Goal: Navigation & Orientation: Understand site structure

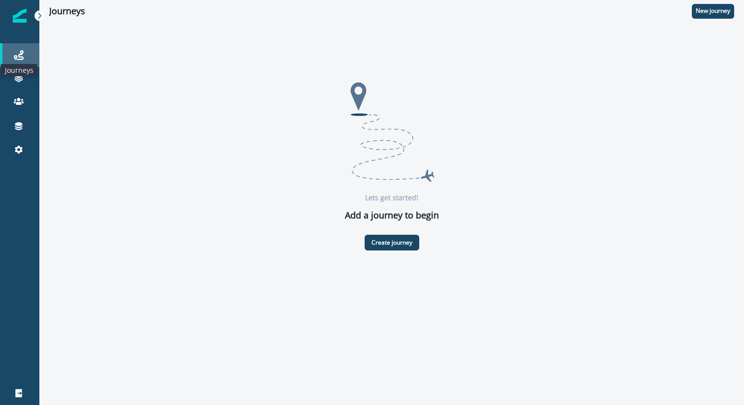
click at [17, 50] on icon at bounding box center [19, 55] width 10 height 10
click at [14, 122] on icon at bounding box center [19, 126] width 10 height 10
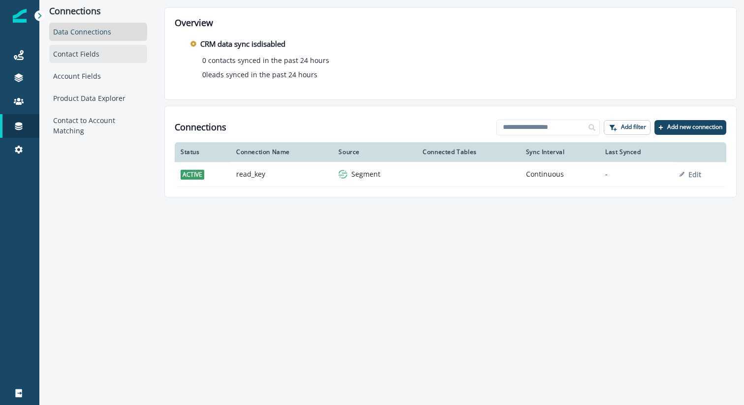
click at [69, 51] on div "Contact Fields" at bounding box center [98, 54] width 98 height 18
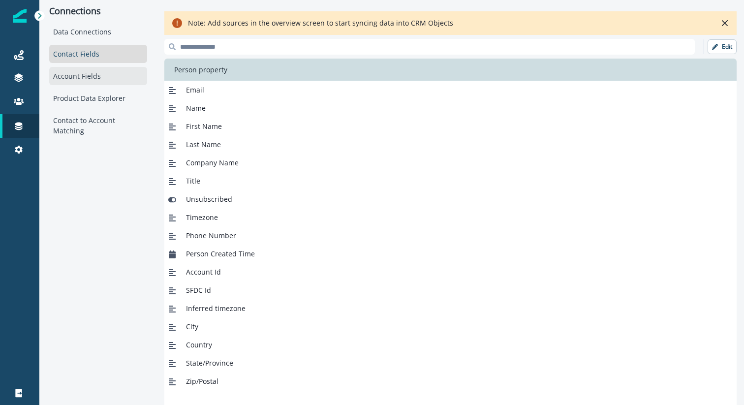
click at [75, 77] on div "Account Fields" at bounding box center [98, 76] width 98 height 18
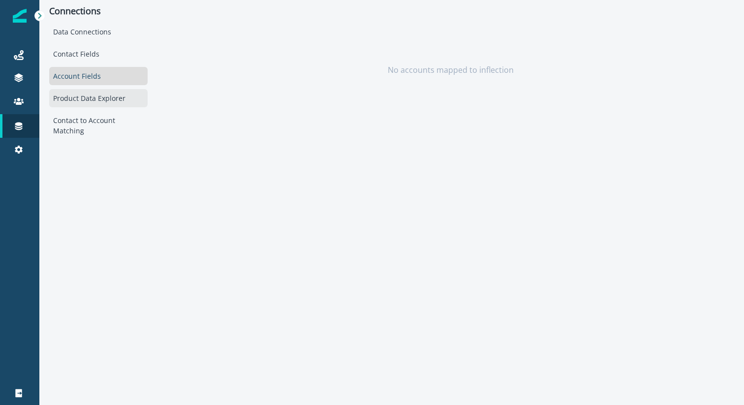
click at [78, 98] on div "Product Data Explorer" at bounding box center [98, 98] width 98 height 18
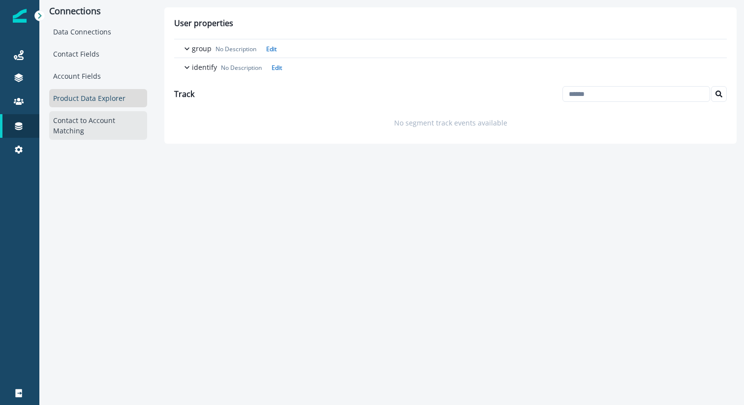
click at [66, 125] on div "Contact to Account Matching" at bounding box center [98, 125] width 98 height 29
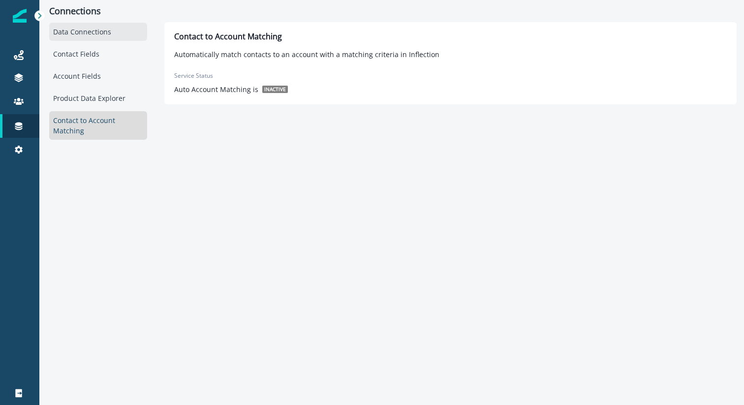
click at [71, 31] on div "Data Connections" at bounding box center [98, 32] width 98 height 18
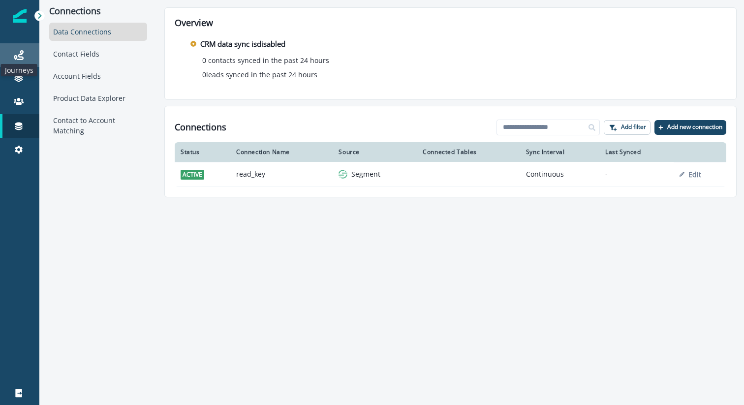
click at [23, 56] on icon at bounding box center [19, 55] width 10 height 10
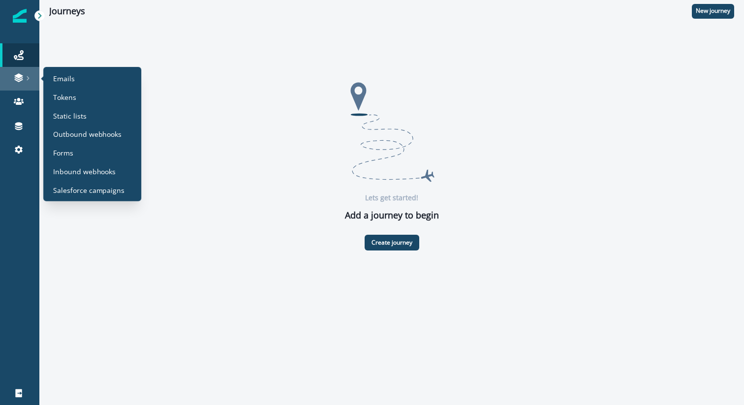
click at [24, 77] on div at bounding box center [19, 78] width 31 height 10
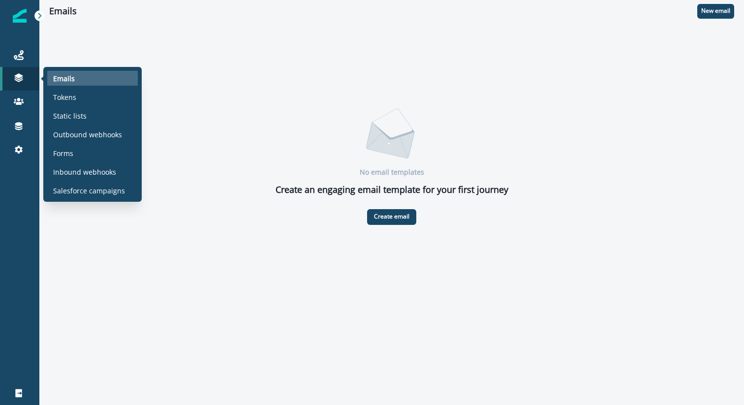
click at [70, 74] on p "Emails" at bounding box center [64, 78] width 22 height 10
click at [72, 96] on p "Tokens" at bounding box center [64, 97] width 23 height 10
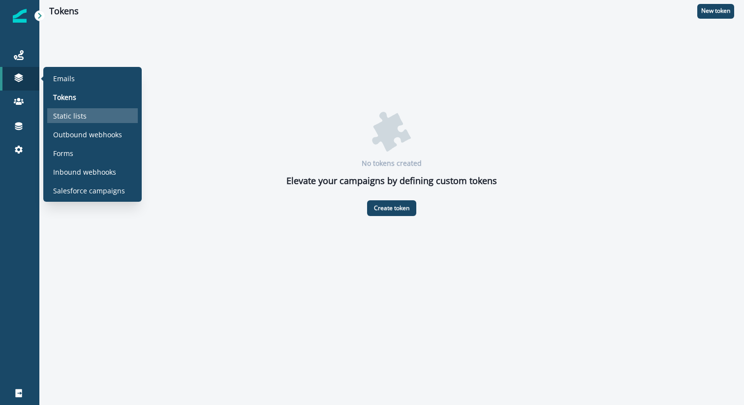
click at [75, 112] on p "Static lists" at bounding box center [69, 116] width 33 height 10
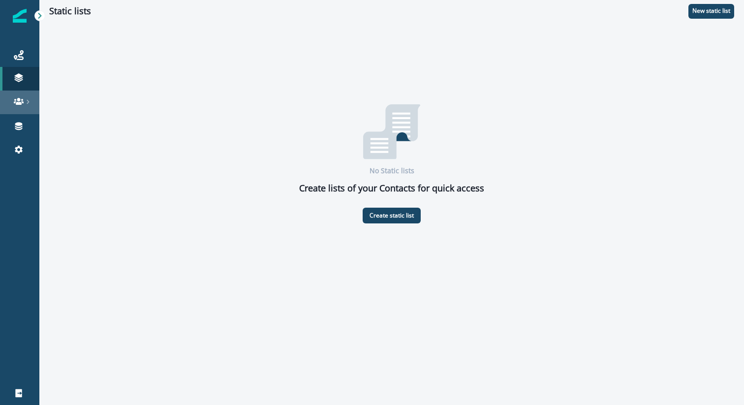
click at [19, 107] on link at bounding box center [19, 102] width 39 height 24
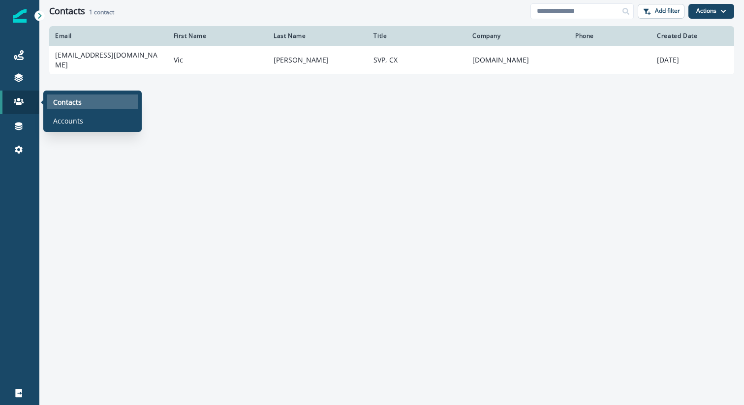
click at [65, 105] on p "Contacts" at bounding box center [67, 102] width 29 height 10
click at [69, 103] on p "Contacts" at bounding box center [67, 102] width 29 height 10
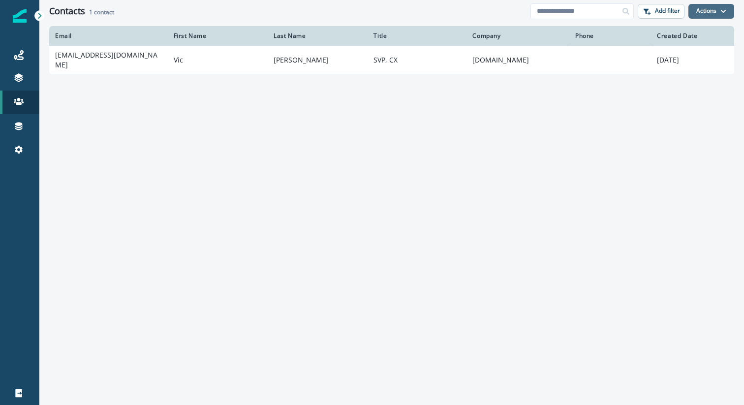
click at [704, 12] on button "Actions" at bounding box center [711, 11] width 46 height 15
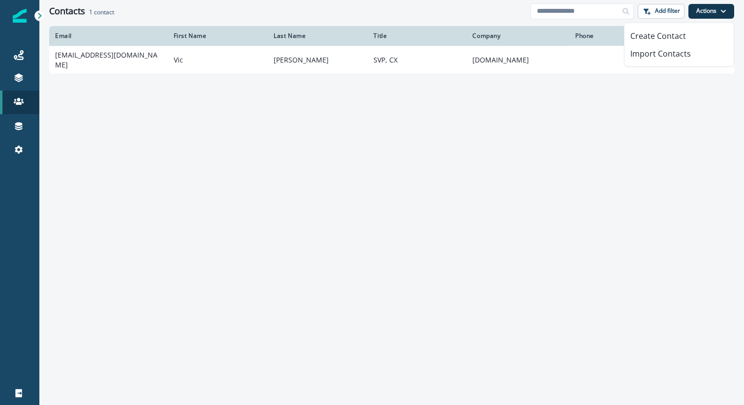
click at [549, 136] on div "Email First Name Last Name Title Company Phone Created Date vic@inflection.io V…" at bounding box center [391, 215] width 704 height 378
click at [19, 12] on img at bounding box center [20, 16] width 14 height 14
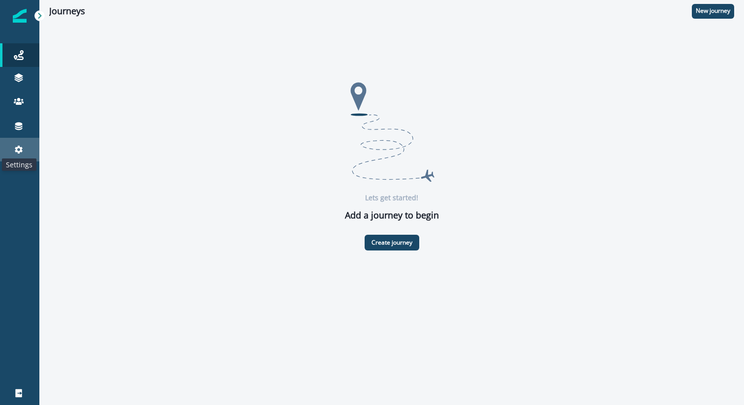
click at [16, 152] on icon at bounding box center [19, 150] width 10 height 10
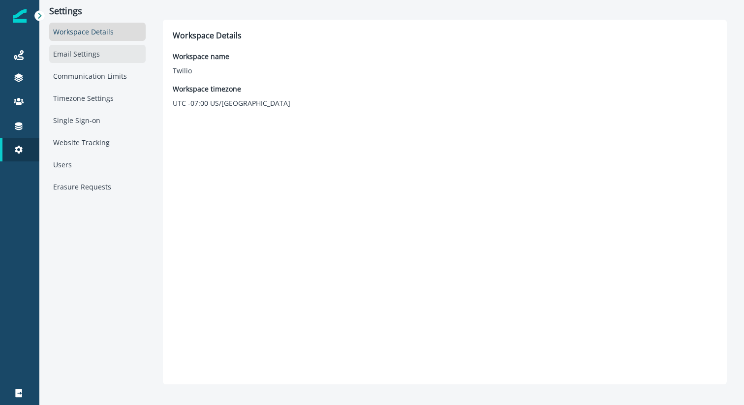
click at [81, 54] on div "Email Settings" at bounding box center [97, 54] width 96 height 18
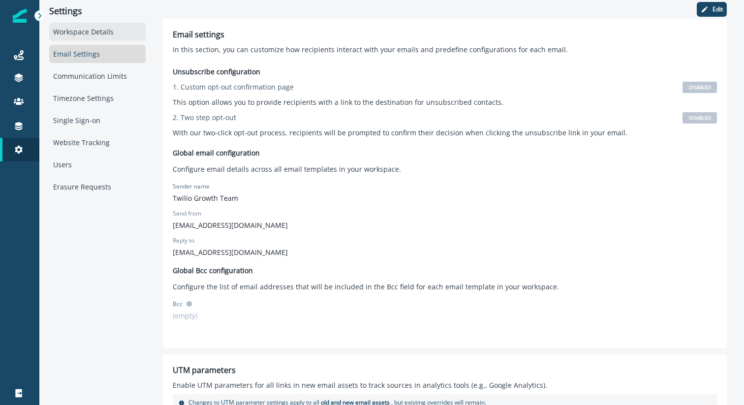
click at [82, 33] on div "Workspace Details" at bounding box center [97, 32] width 96 height 18
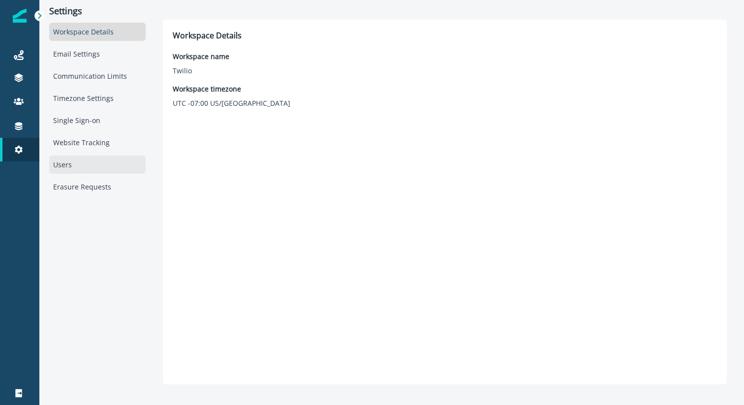
click at [83, 164] on div "Users" at bounding box center [97, 164] width 96 height 18
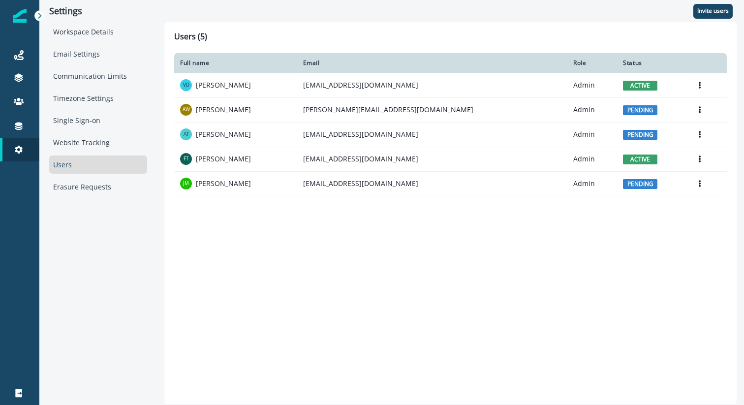
click at [320, 238] on div "Full name Email Role Status VD Vic Davis vic+twilio@inflection.io Admin active …" at bounding box center [450, 223] width 552 height 341
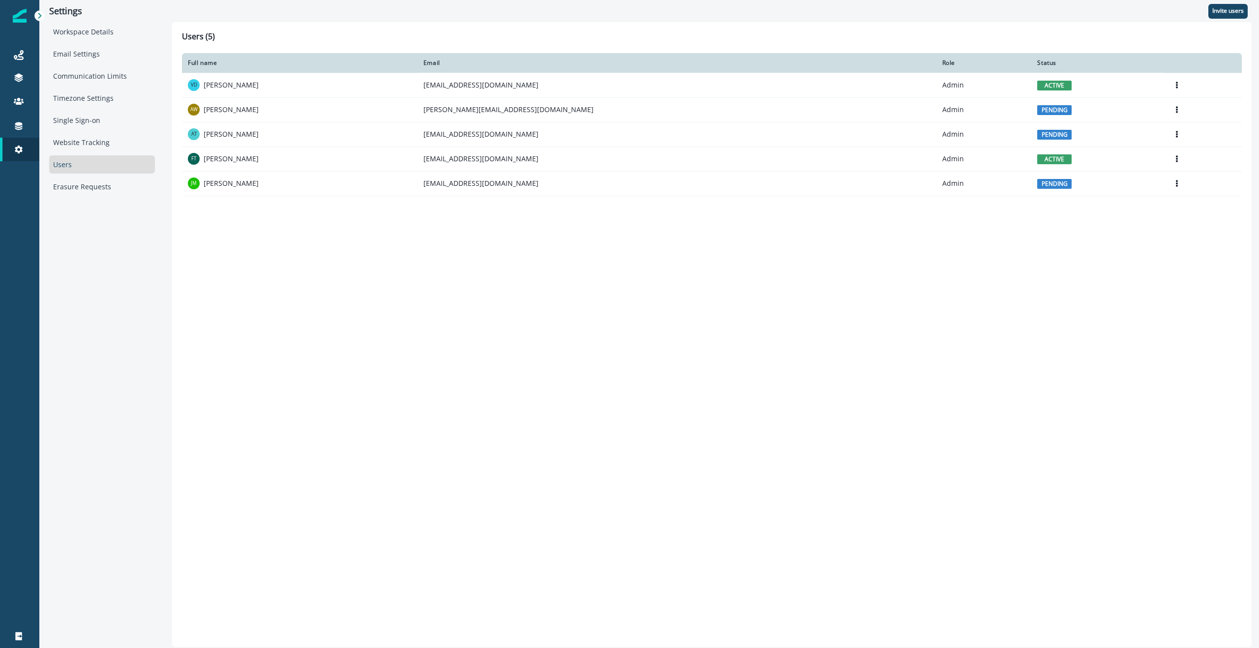
click at [289, 320] on div "Full name Email Role Status VD Vic Davis vic+twilio@inflection.io Admin active …" at bounding box center [712, 345] width 1060 height 584
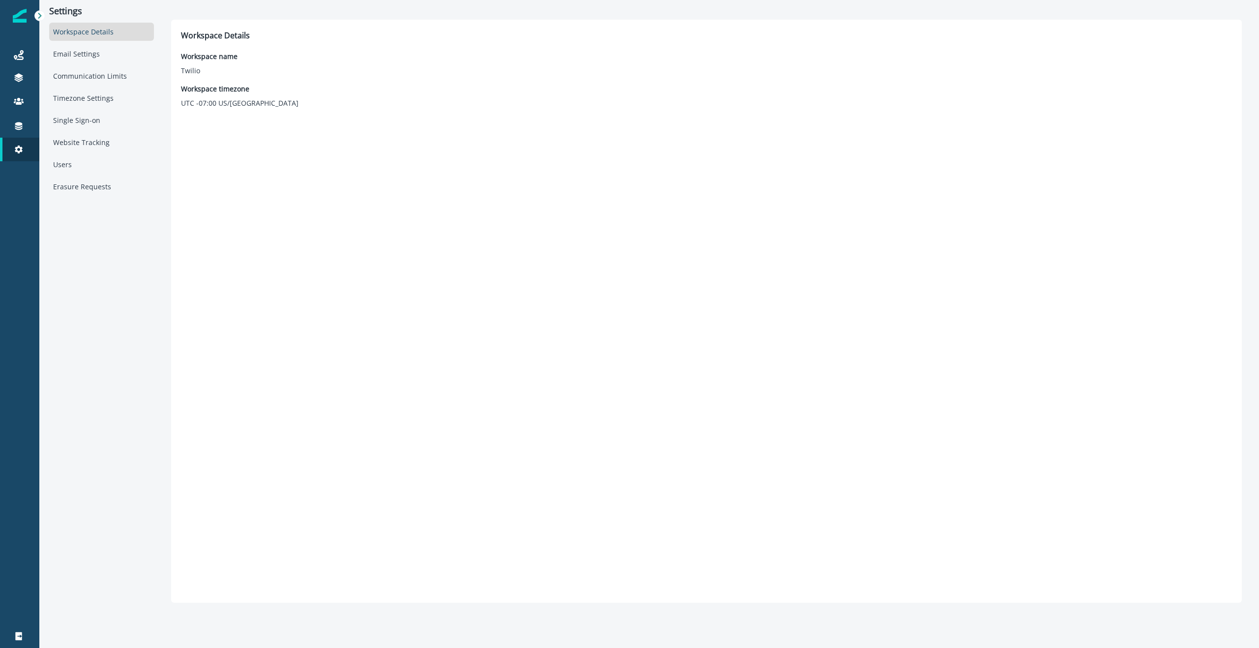
click at [41, 15] on icon at bounding box center [39, 15] width 7 height 7
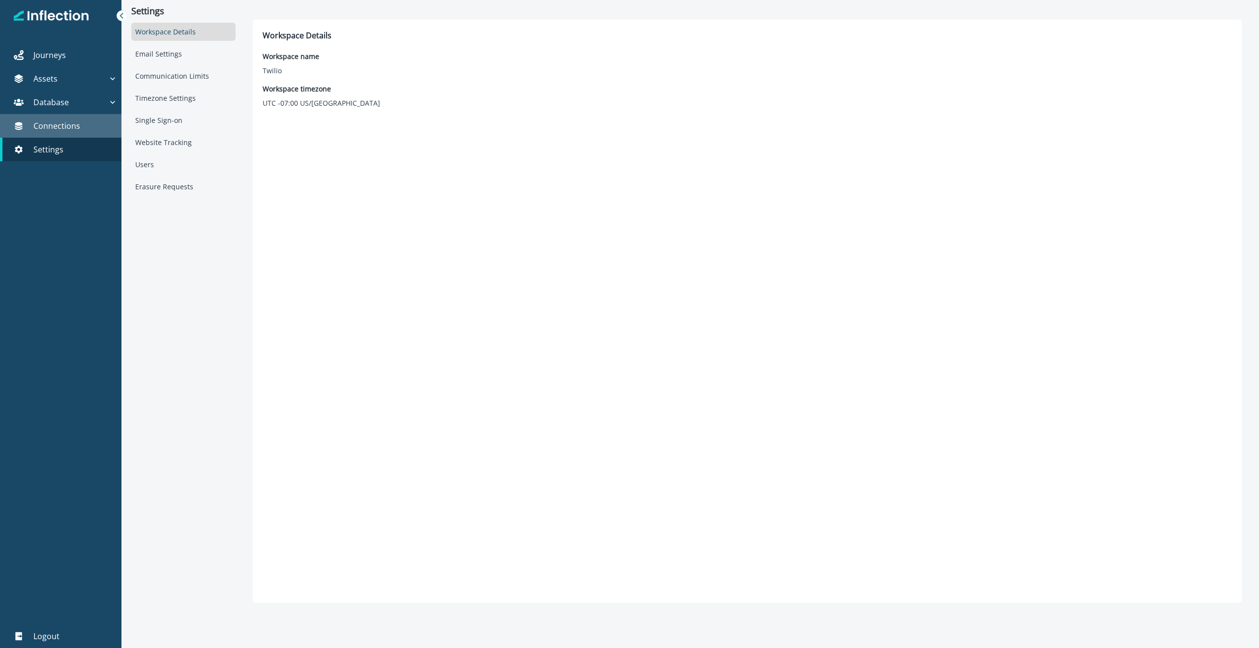
click at [67, 124] on p "Connections" at bounding box center [56, 126] width 47 height 12
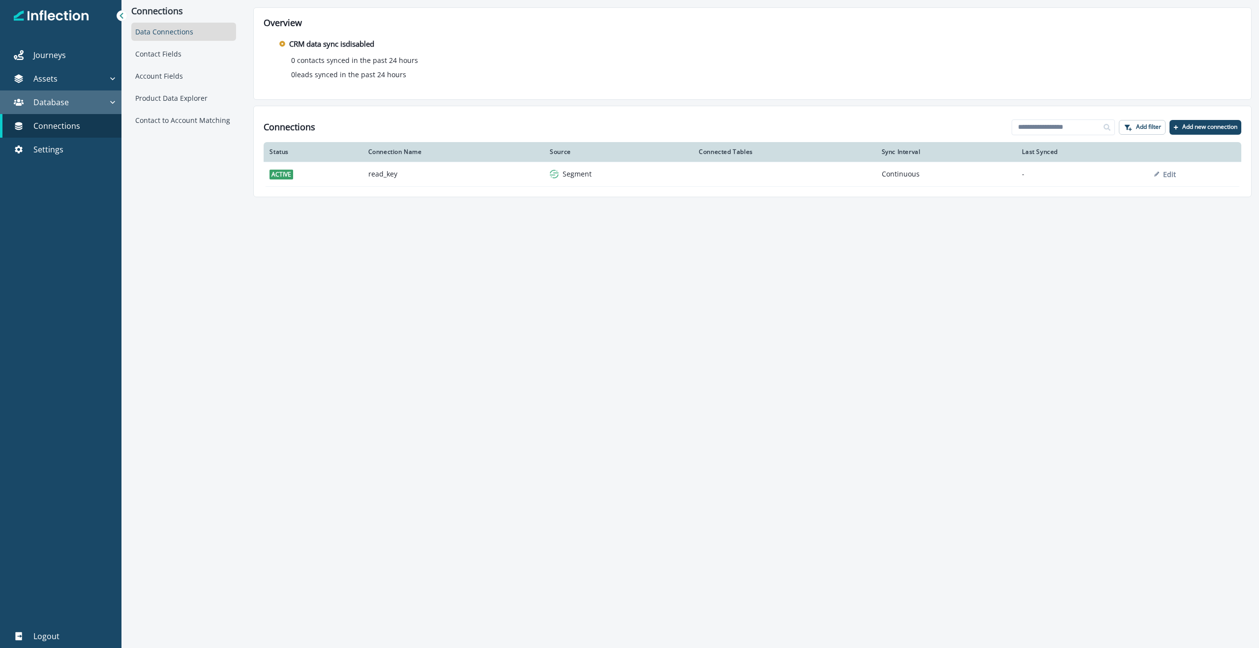
click at [56, 98] on p "Database" at bounding box center [50, 102] width 35 height 12
click at [52, 121] on div "Contacts" at bounding box center [63, 125] width 99 height 15
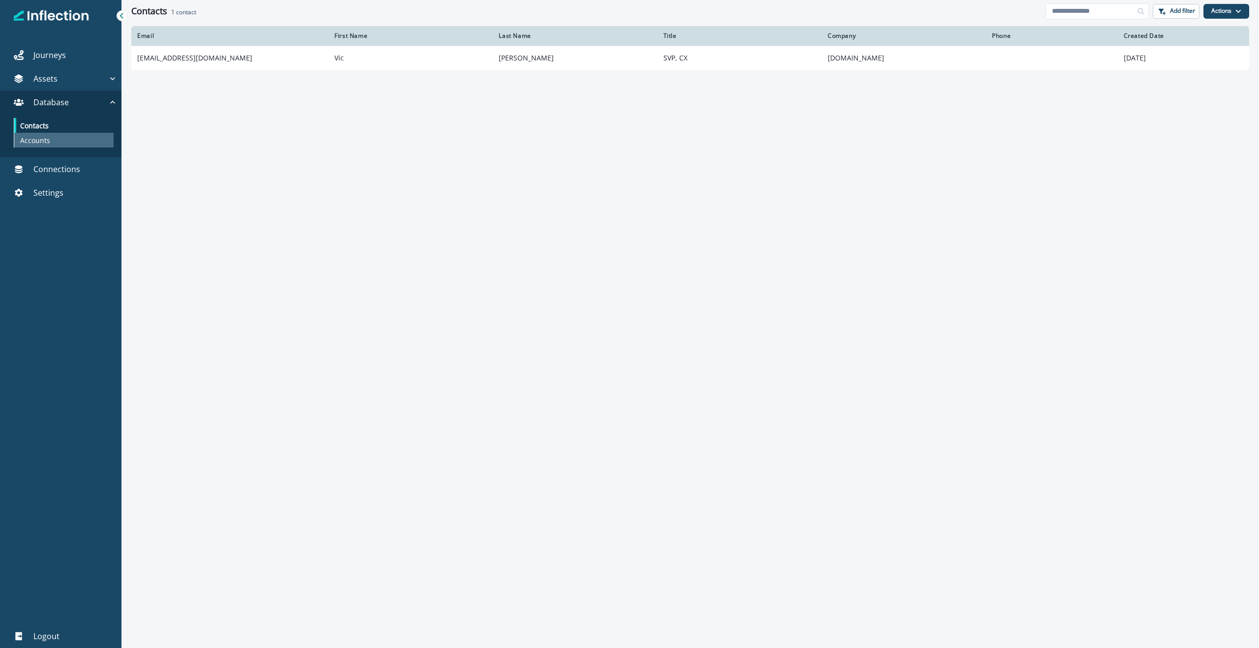
click at [39, 145] on p "Accounts" at bounding box center [35, 140] width 30 height 10
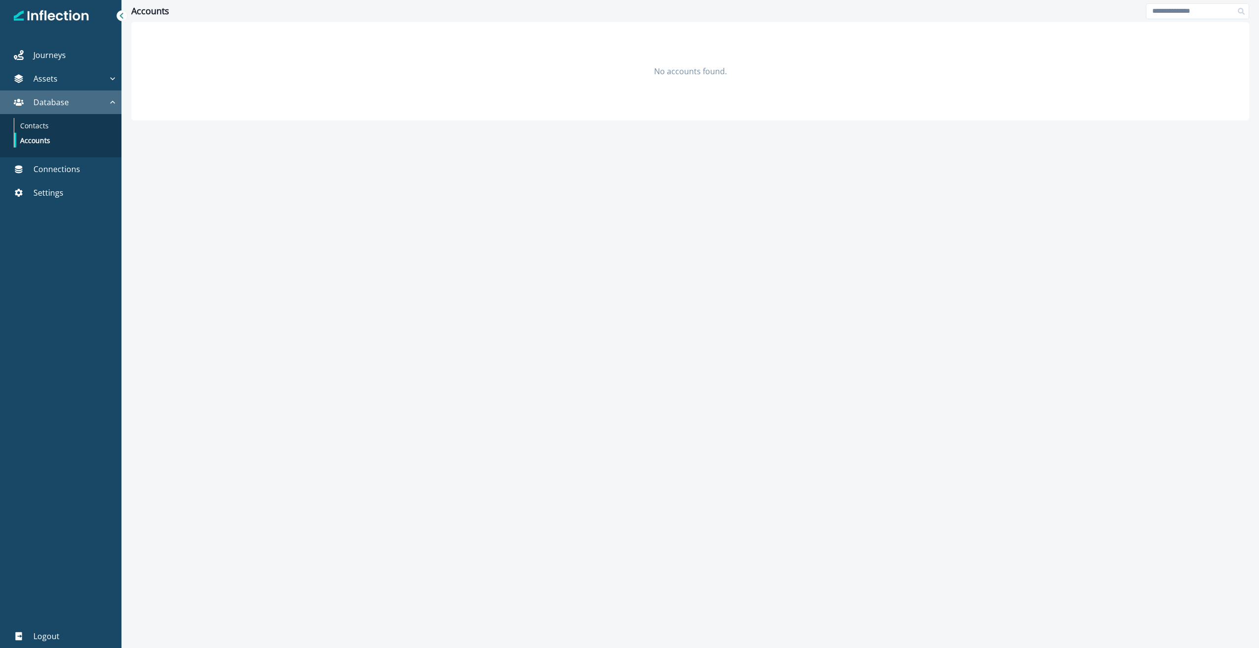
click at [70, 100] on div "Database" at bounding box center [56, 102] width 104 height 12
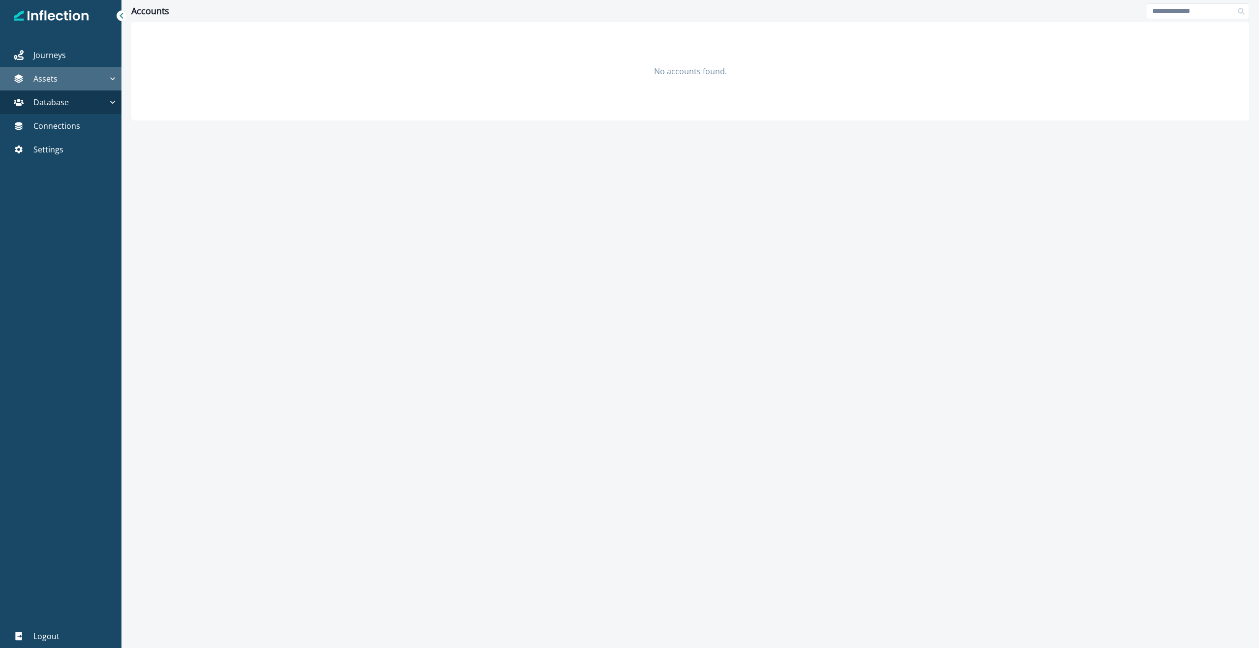
click at [76, 81] on div "Assets" at bounding box center [56, 79] width 104 height 12
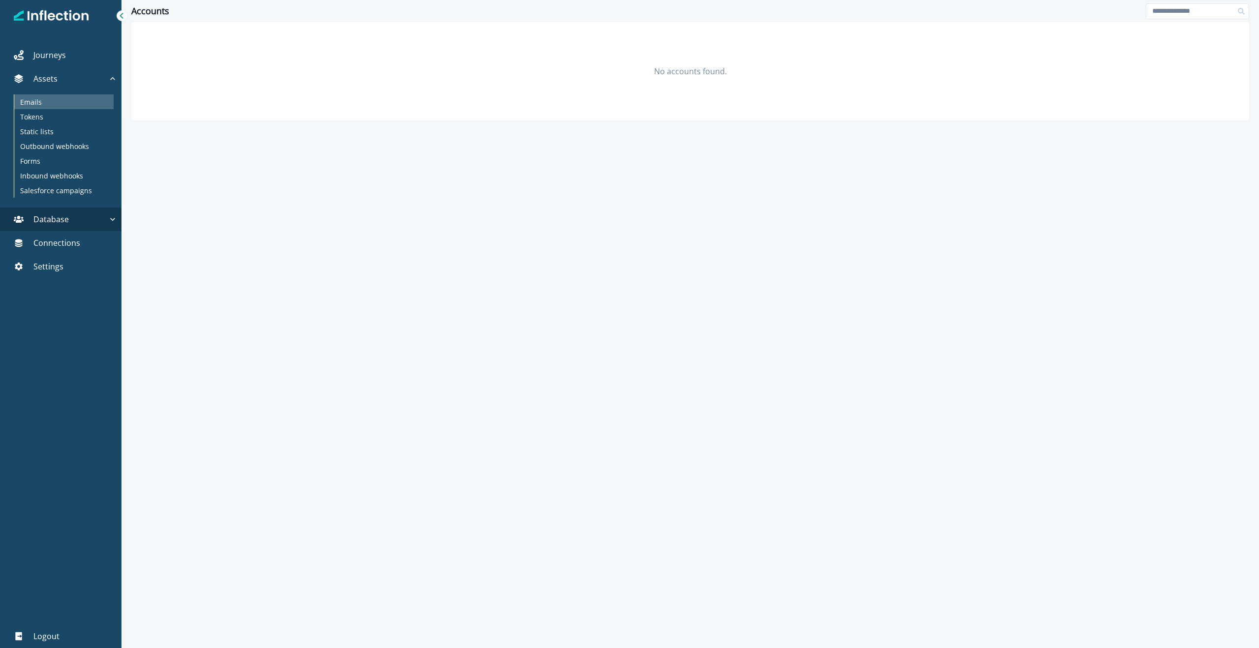
click at [65, 97] on div "Emails" at bounding box center [63, 101] width 99 height 15
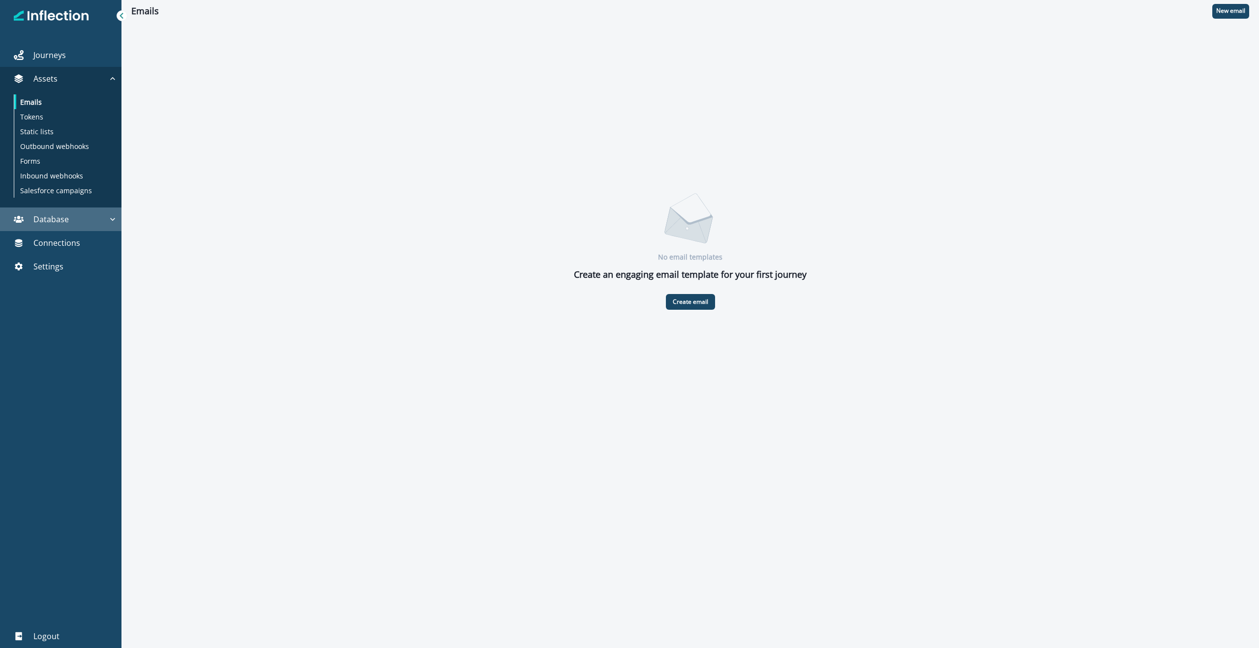
click at [110, 217] on icon "button" at bounding box center [113, 219] width 10 height 10
click at [109, 220] on icon "button" at bounding box center [113, 219] width 10 height 10
click at [49, 244] on div "Contacts" at bounding box center [63, 242] width 99 height 15
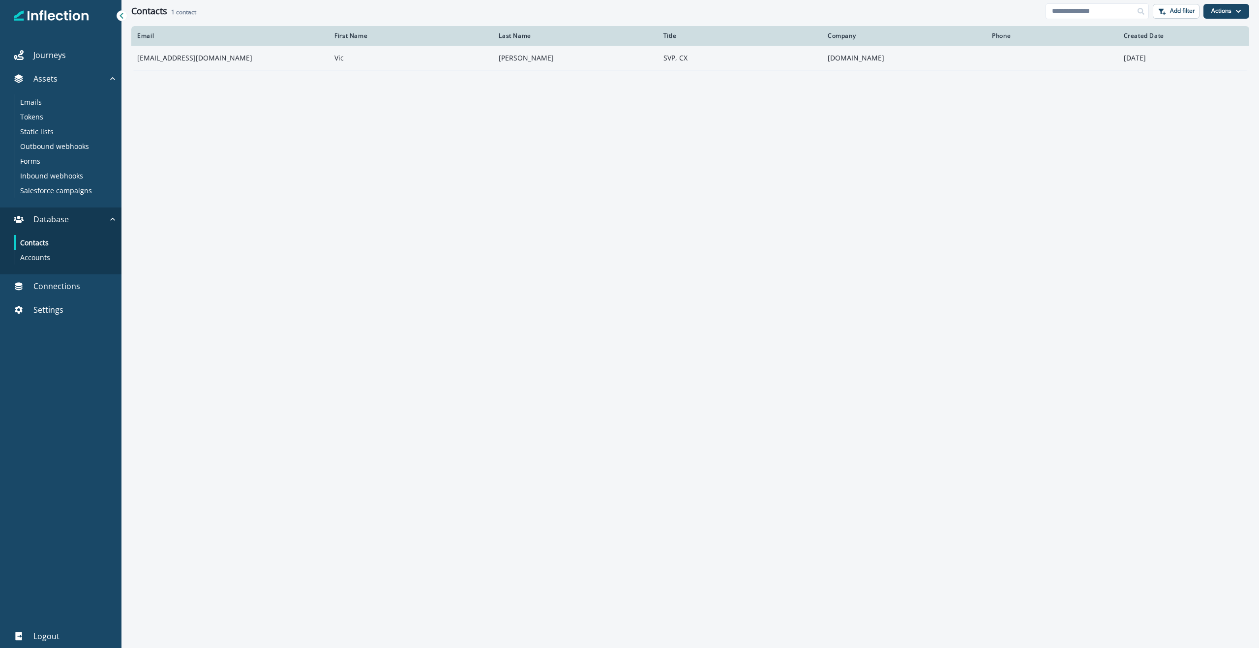
click at [178, 54] on td "vic@inflection.io" at bounding box center [229, 58] width 197 height 25
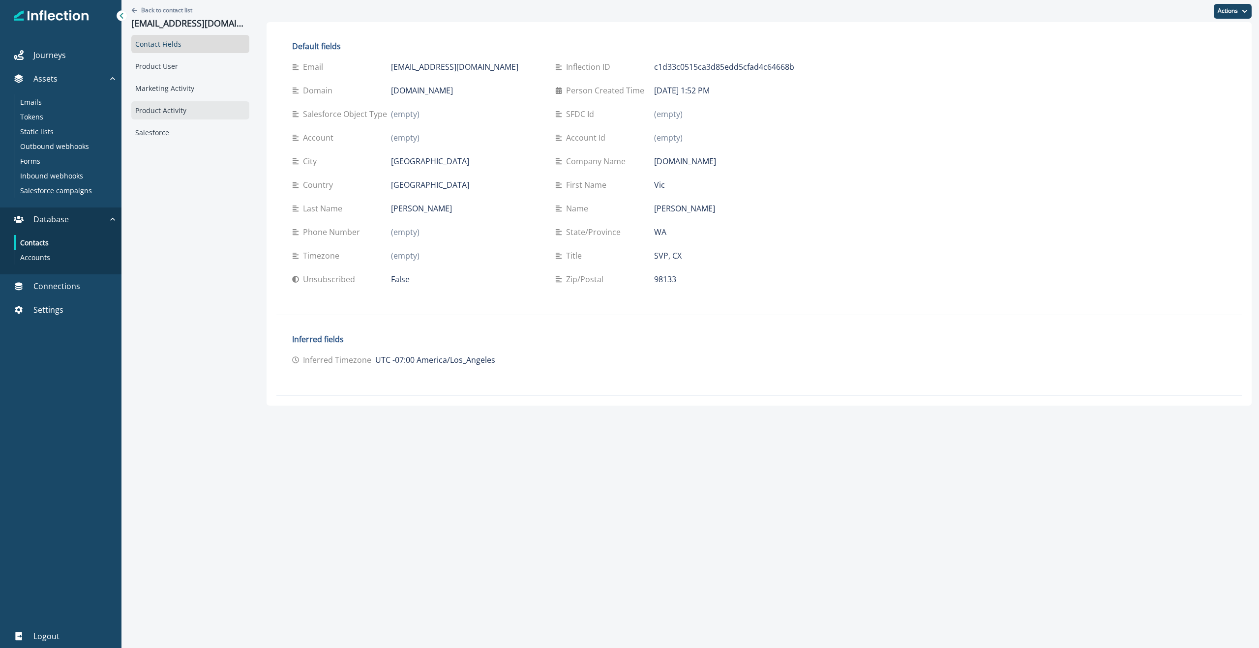
click at [183, 107] on div "Product Activity" at bounding box center [190, 110] width 118 height 18
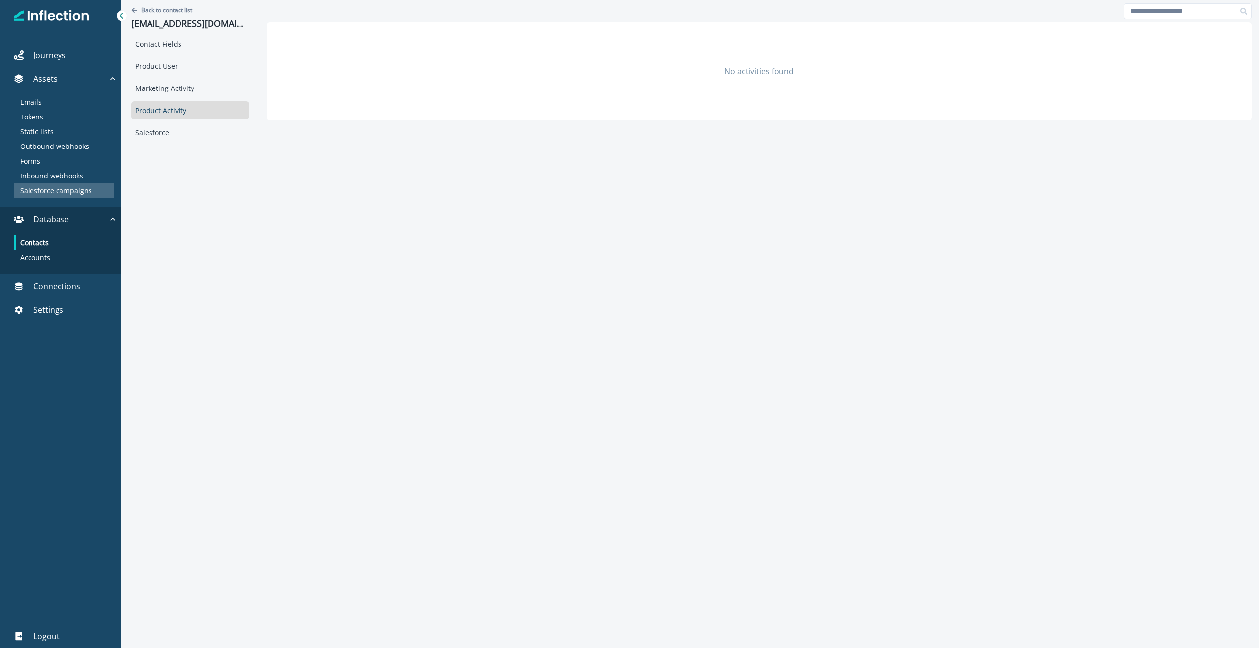
click at [65, 192] on p "Salesforce campaigns" at bounding box center [56, 190] width 72 height 10
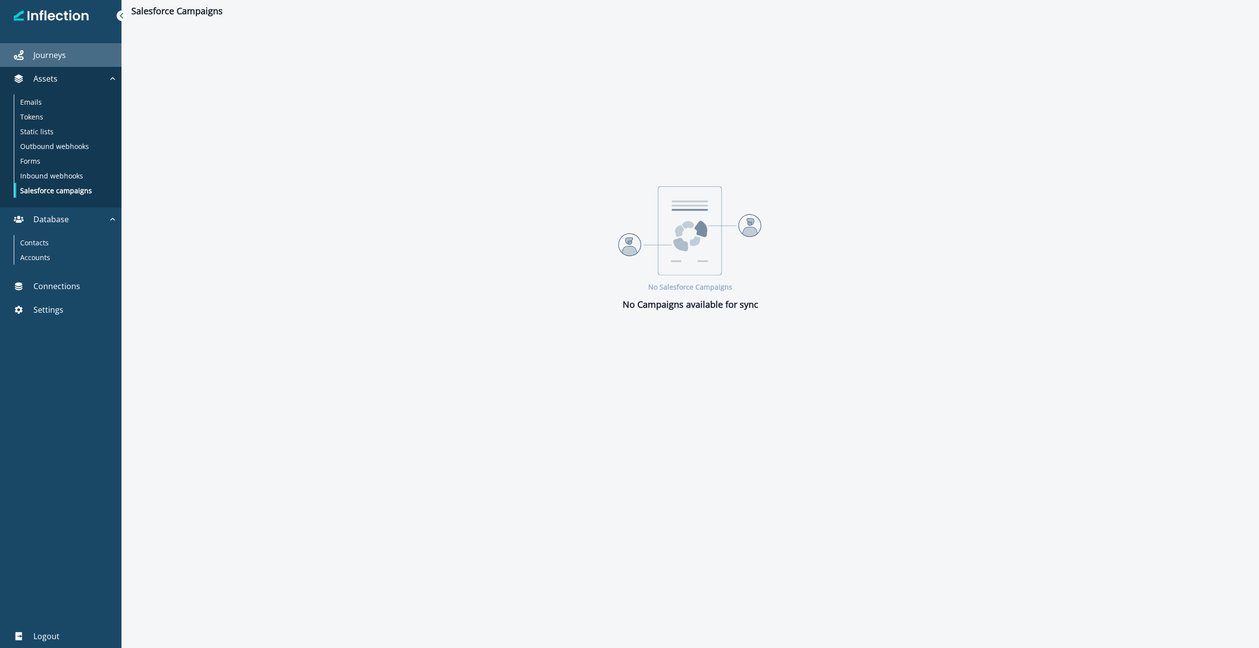
click at [50, 60] on p "Journeys" at bounding box center [49, 55] width 32 height 12
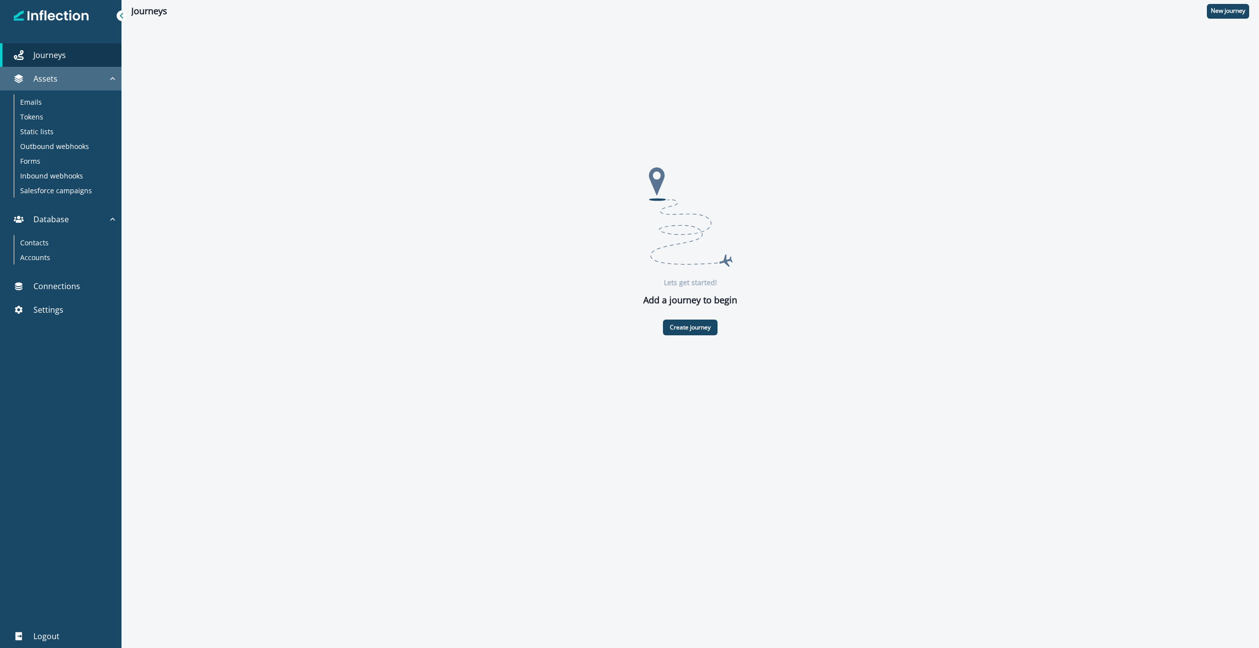
click at [64, 76] on div "Assets" at bounding box center [56, 79] width 104 height 12
click at [63, 127] on div "Static lists" at bounding box center [63, 131] width 99 height 15
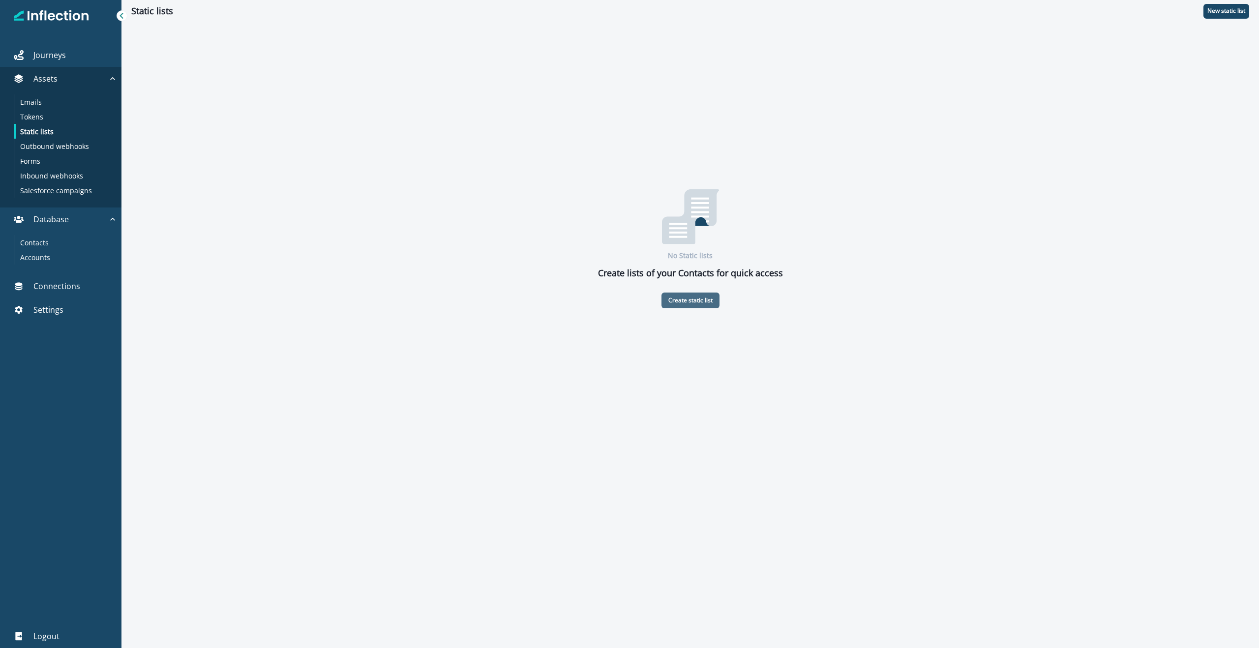
click at [683, 299] on p "Create static list" at bounding box center [690, 300] width 44 height 7
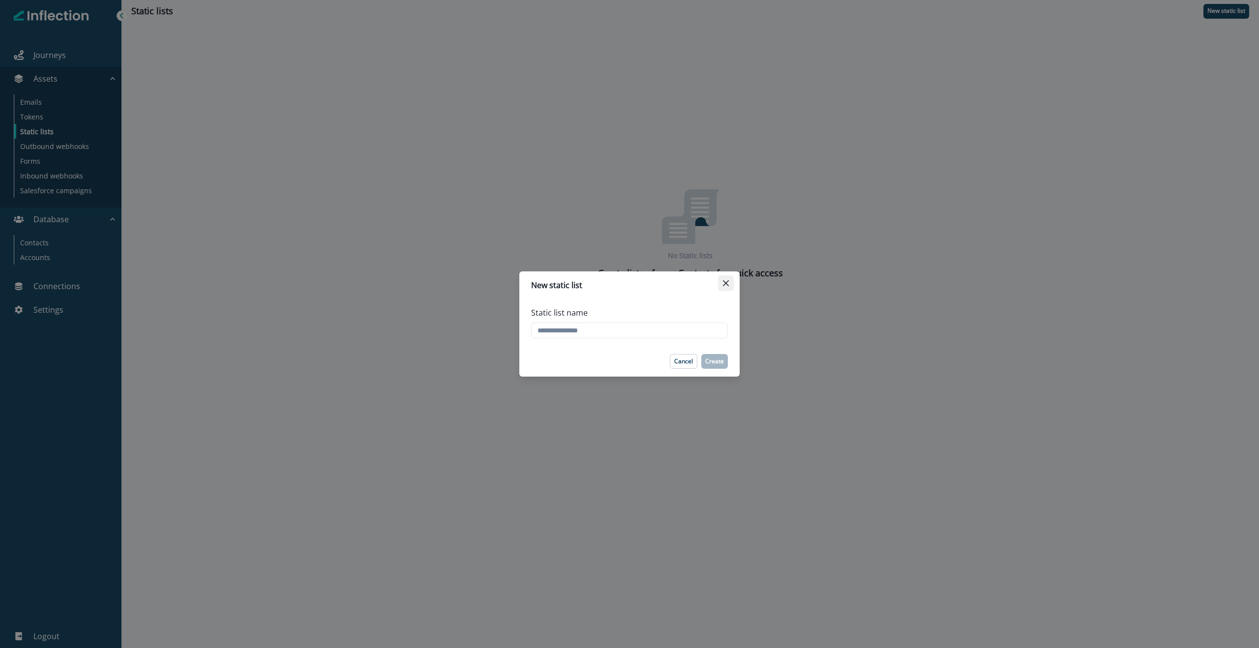
click at [721, 283] on button "Close" at bounding box center [726, 283] width 16 height 16
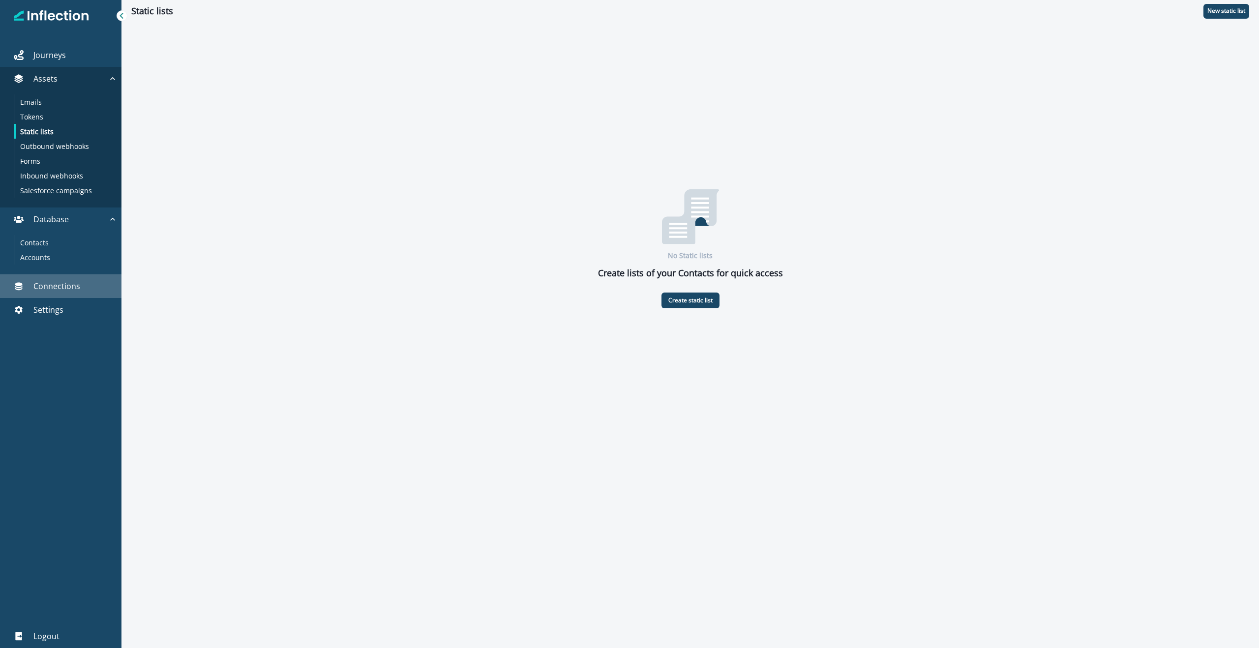
click at [59, 287] on p "Connections" at bounding box center [56, 286] width 47 height 12
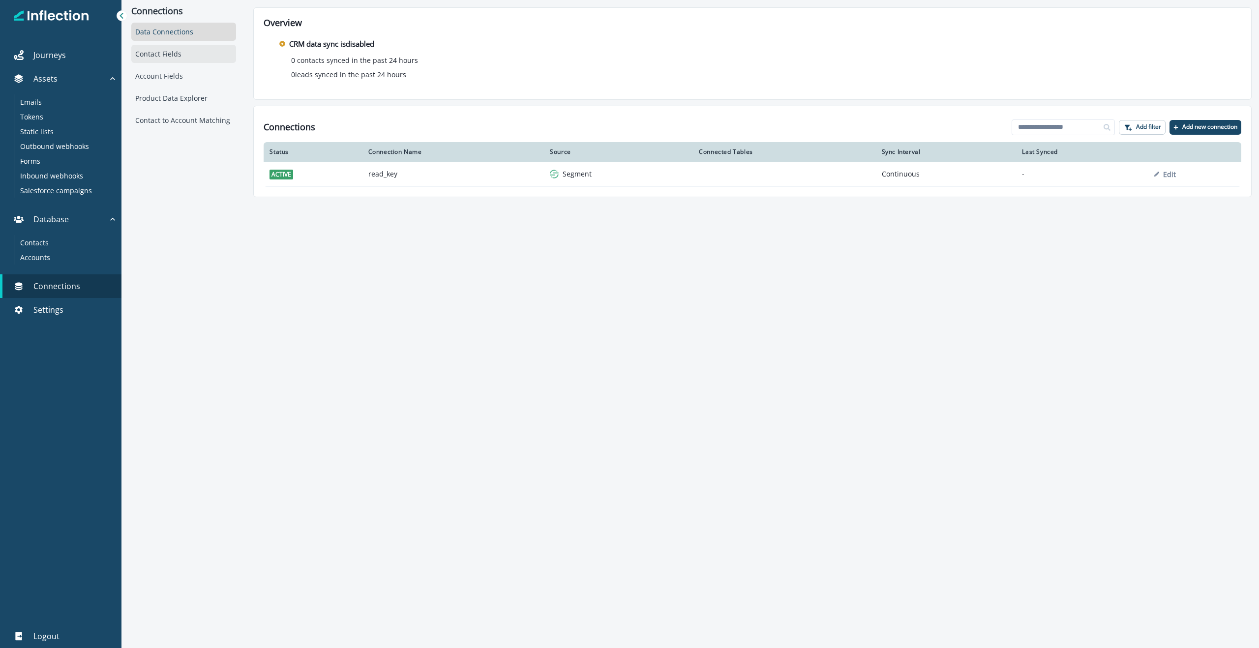
click at [182, 56] on div "Contact Fields" at bounding box center [183, 54] width 105 height 18
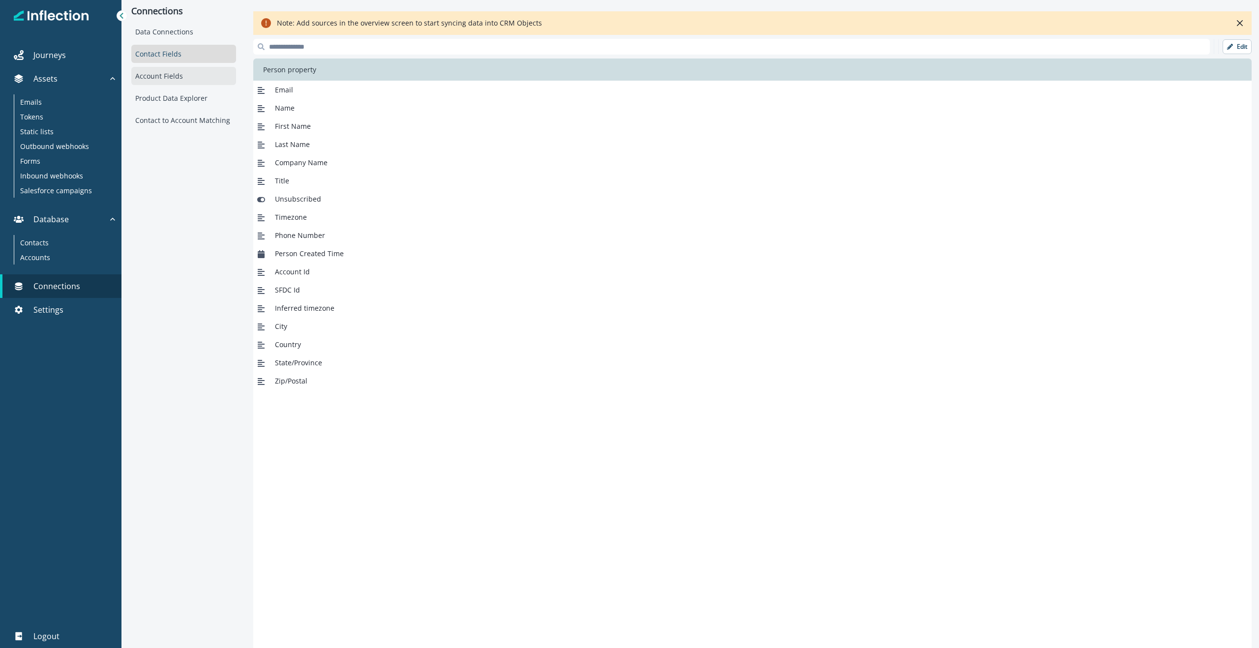
click at [179, 76] on div "Account Fields" at bounding box center [183, 76] width 105 height 18
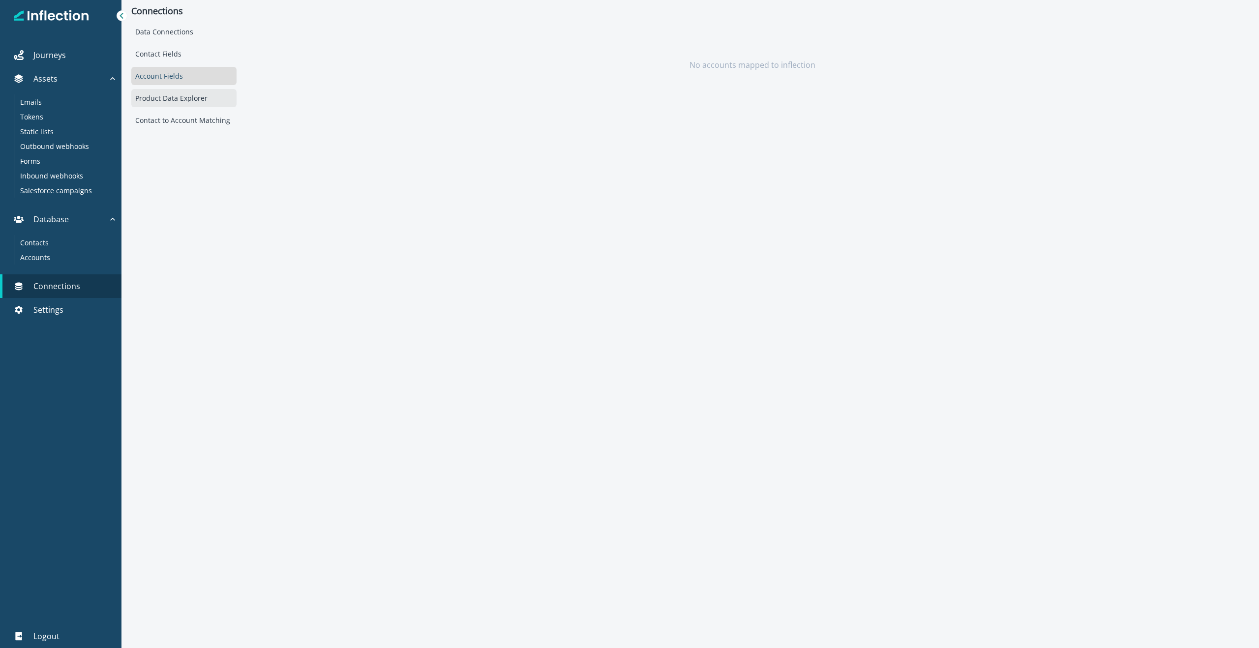
click at [180, 97] on div "Product Data Explorer" at bounding box center [183, 98] width 105 height 18
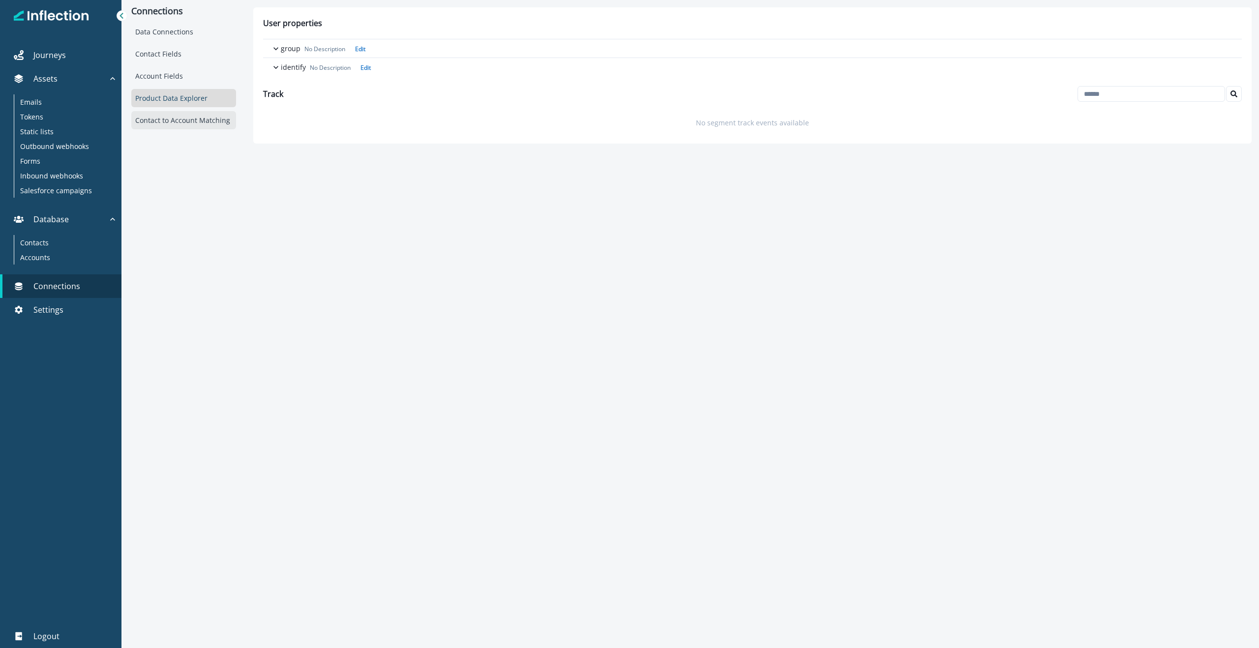
click at [171, 119] on div "Contact to Account Matching" at bounding box center [183, 120] width 105 height 18
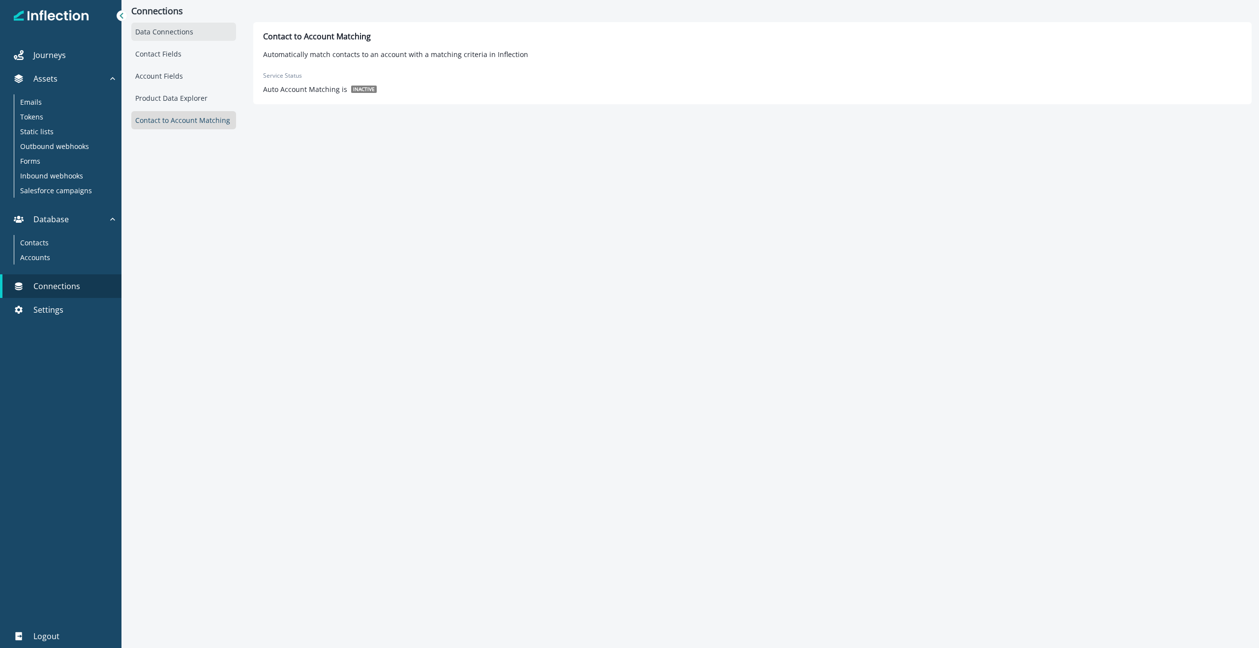
click at [173, 34] on div "Data Connections" at bounding box center [183, 32] width 105 height 18
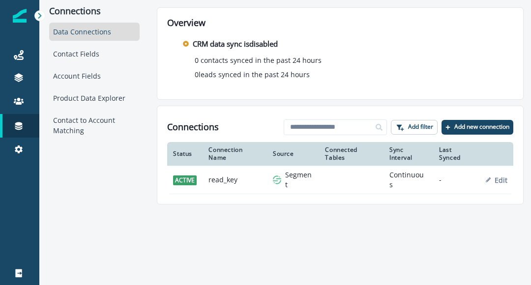
drag, startPoint x: 521, startPoint y: 279, endPoint x: 768, endPoint y: 333, distance: 253.3
click at [531, 285] on html "A newer version of Inflection.io is available. Refresh your page to load the la…" at bounding box center [265, 142] width 531 height 285
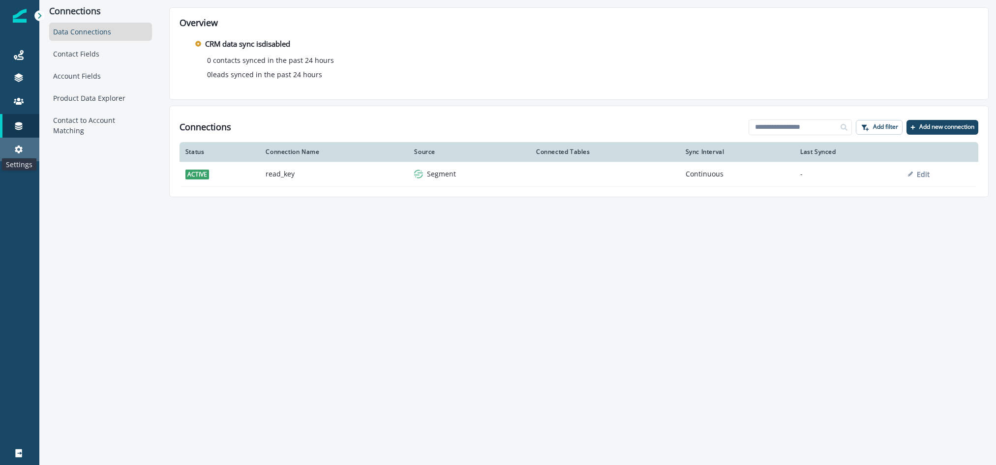
click at [22, 149] on icon at bounding box center [19, 150] width 10 height 10
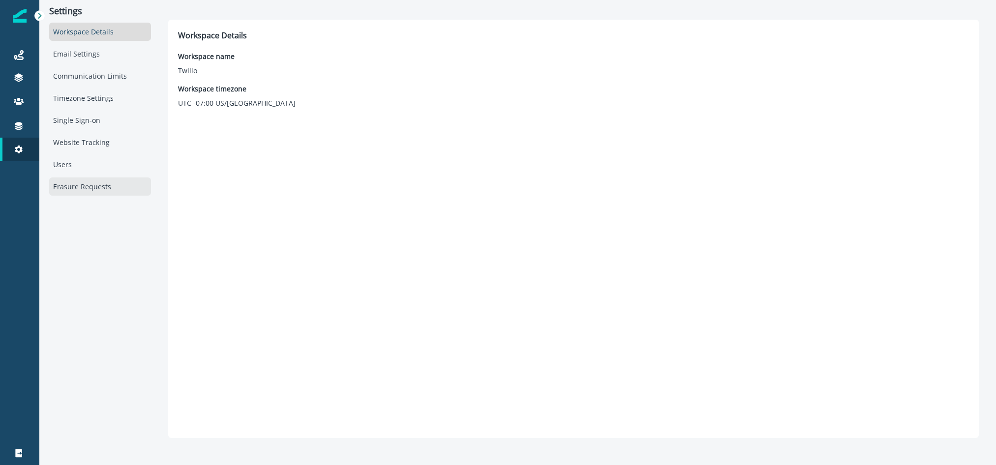
click at [83, 180] on div "Erasure Requests" at bounding box center [100, 187] width 102 height 18
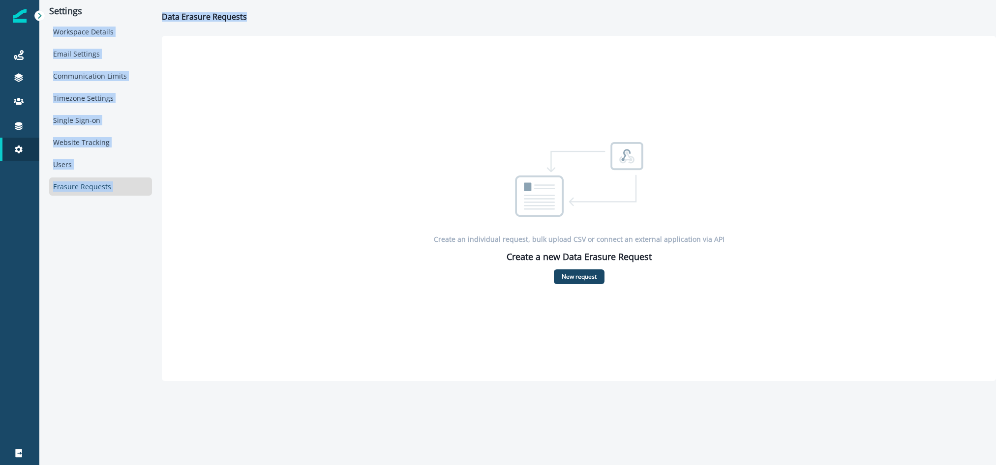
drag, startPoint x: 254, startPoint y: 21, endPoint x: 160, endPoint y: 16, distance: 93.5
click at [160, 16] on div "Settings Workspace Details Email Settings Communication Limits Timezone Setting…" at bounding box center [517, 190] width 956 height 381
click at [172, 18] on h1 "Data Erasure Requests" at bounding box center [204, 16] width 85 height 9
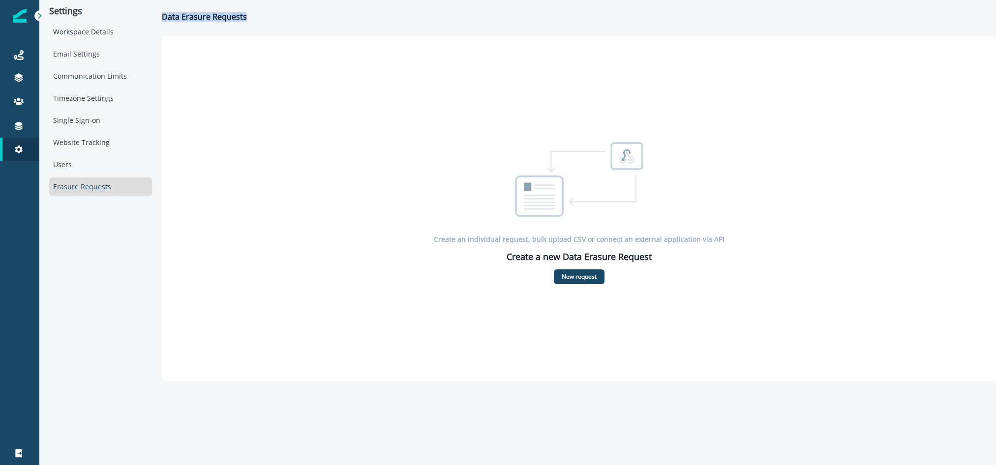
drag, startPoint x: 163, startPoint y: 17, endPoint x: 250, endPoint y: 17, distance: 86.6
click at [250, 17] on div "Data Erasure Requests" at bounding box center [574, 16] width 824 height 9
click at [68, 60] on div "Email Settings" at bounding box center [100, 54] width 103 height 18
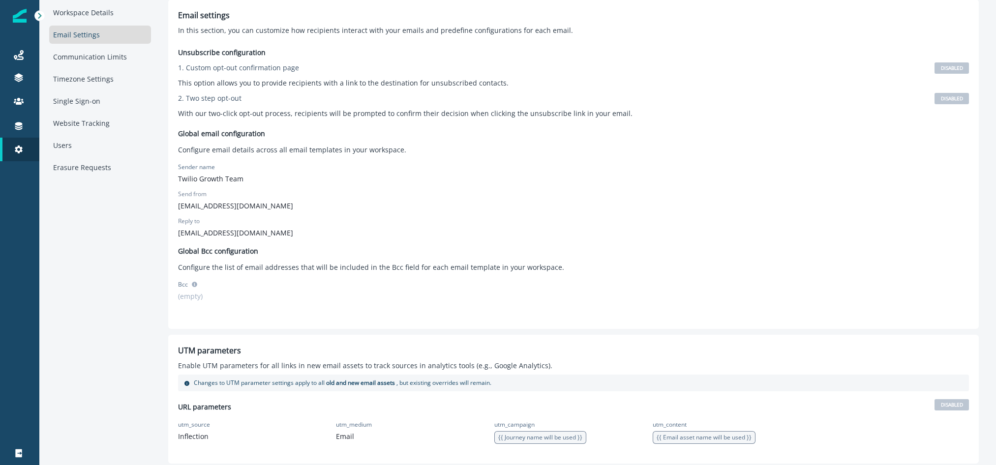
scroll to position [20, 0]
click at [43, 19] on div at bounding box center [39, 15] width 11 height 11
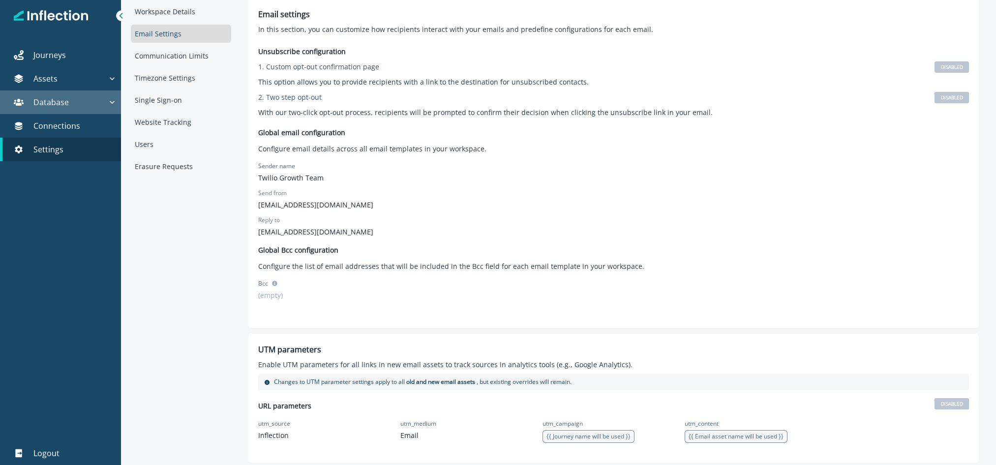
click at [73, 99] on div "Database" at bounding box center [55, 102] width 103 height 12
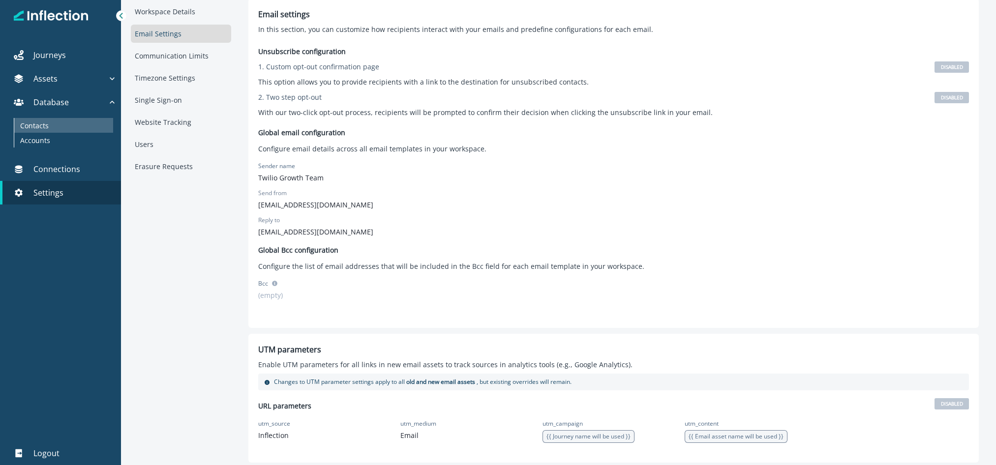
click at [70, 121] on div "Contacts" at bounding box center [63, 125] width 99 height 15
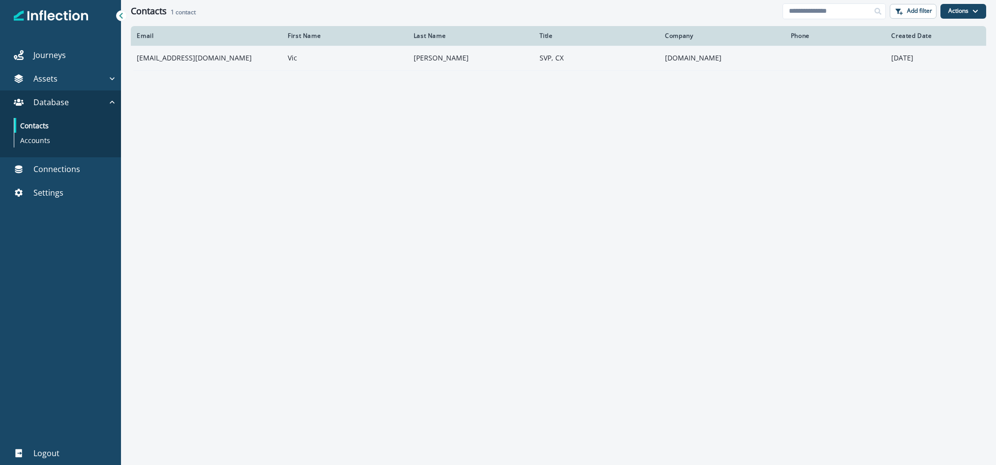
click at [162, 63] on td "vic@inflection.io" at bounding box center [206, 58] width 151 height 25
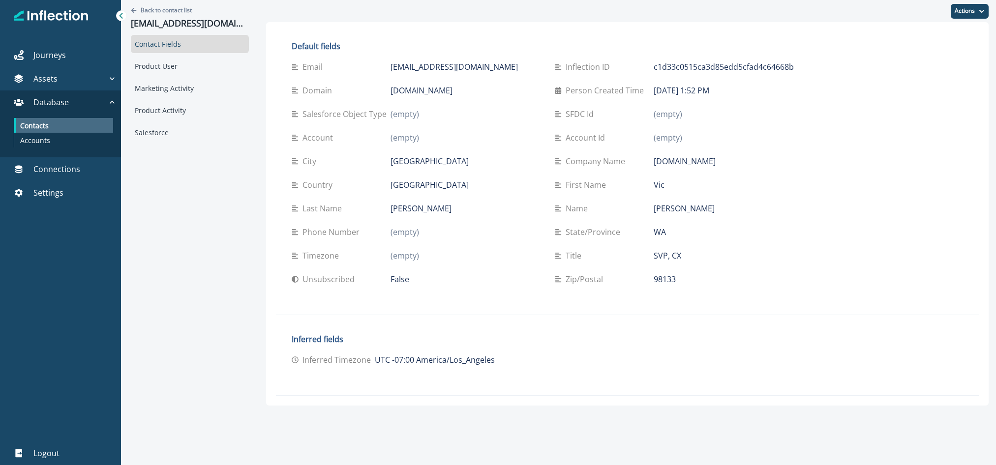
click at [50, 128] on div "Contacts" at bounding box center [63, 125] width 99 height 15
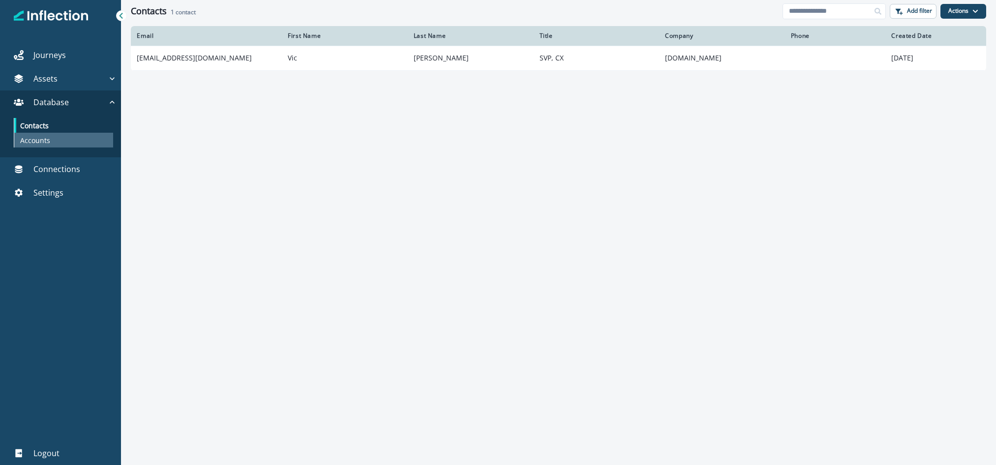
click at [49, 140] on p "Accounts" at bounding box center [35, 140] width 30 height 10
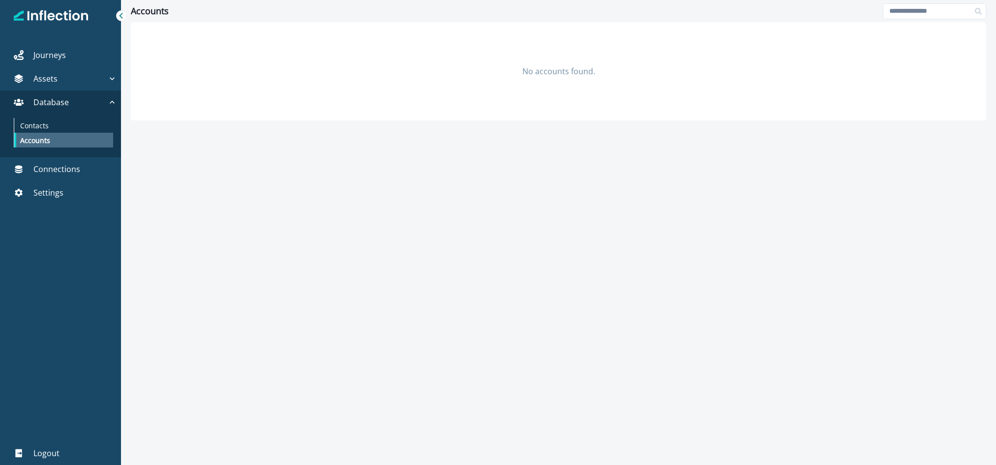
click at [56, 133] on div "Accounts" at bounding box center [63, 140] width 99 height 15
click at [56, 125] on div "Contacts" at bounding box center [63, 125] width 99 height 15
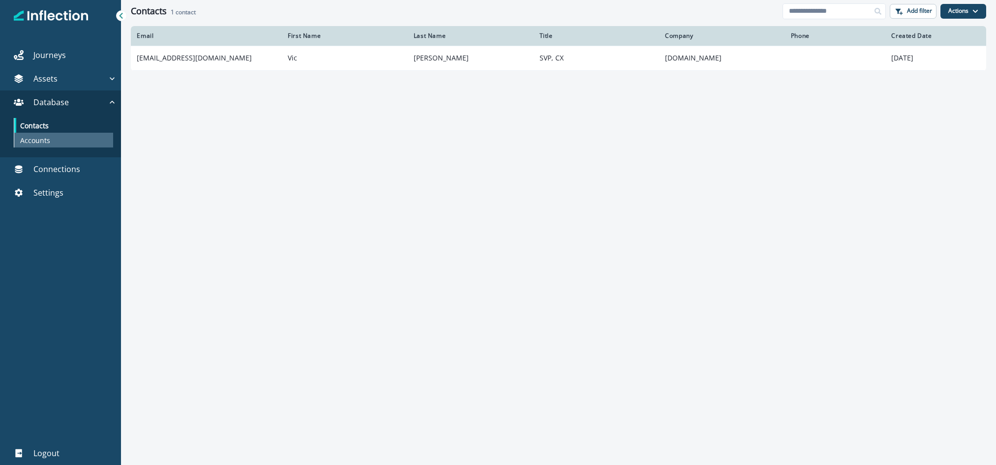
click at [44, 135] on p "Accounts" at bounding box center [35, 140] width 30 height 10
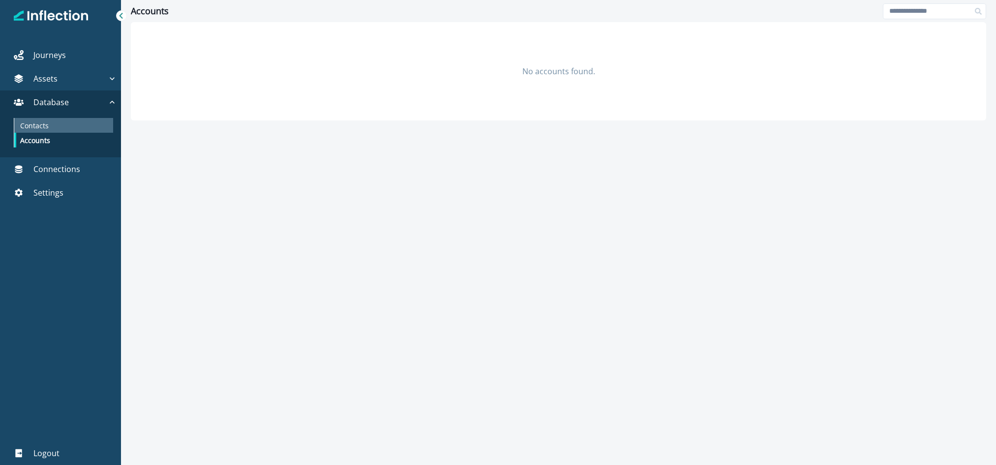
click at [45, 123] on p "Contacts" at bounding box center [34, 125] width 29 height 10
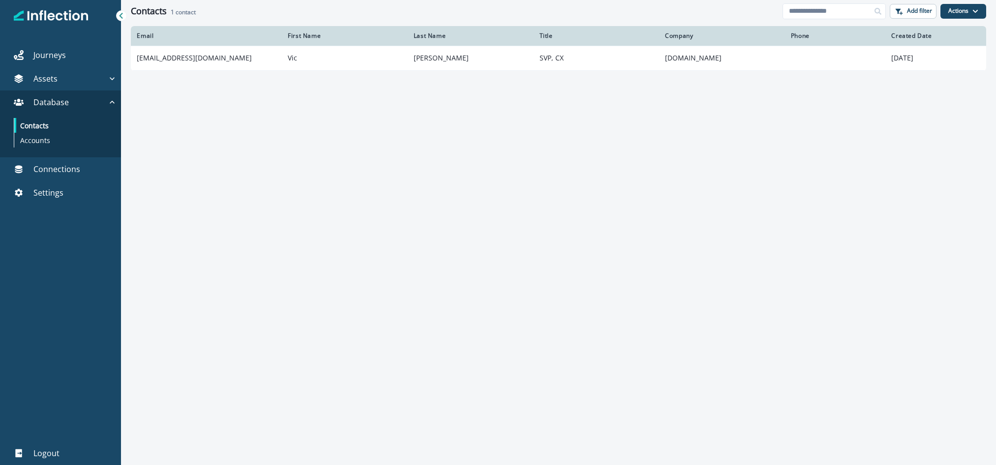
click at [59, 149] on div "Contacts Accounts" at bounding box center [60, 135] width 121 height 43
click at [59, 142] on div "Accounts" at bounding box center [63, 140] width 99 height 15
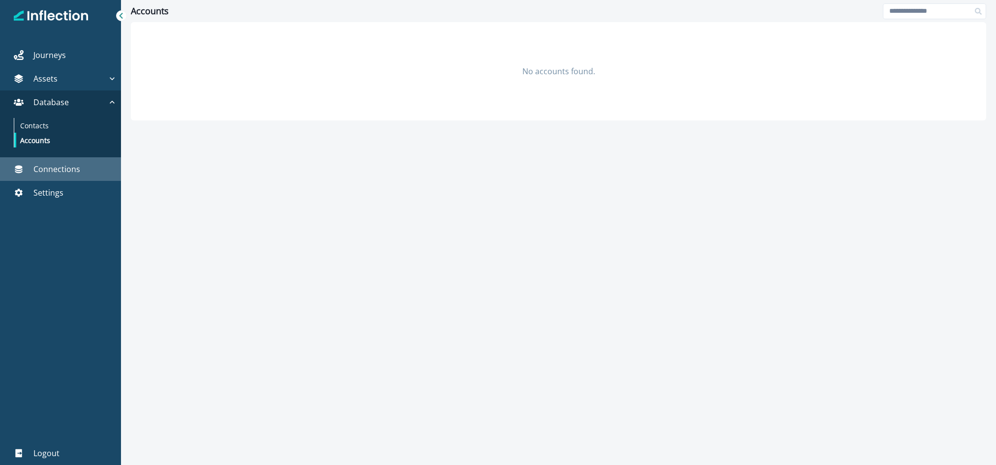
click at [59, 174] on p "Connections" at bounding box center [56, 169] width 47 height 12
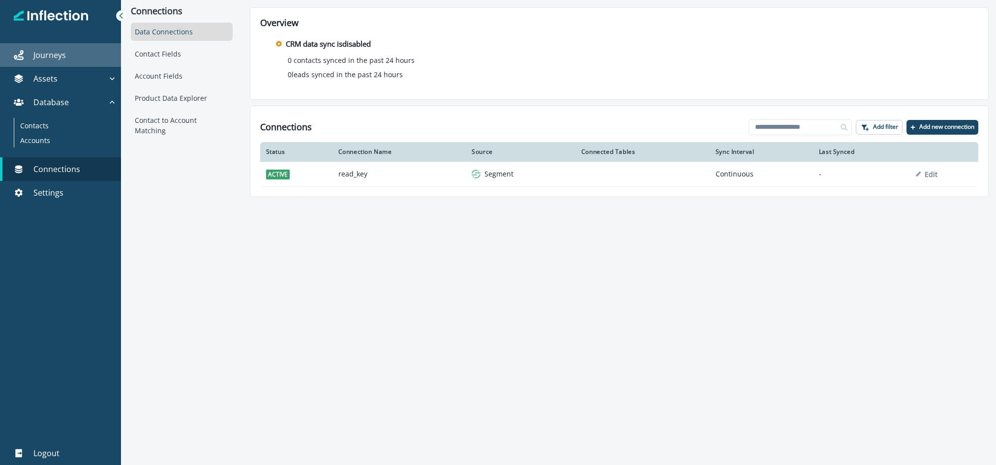
click at [79, 51] on div "Journeys" at bounding box center [60, 55] width 113 height 12
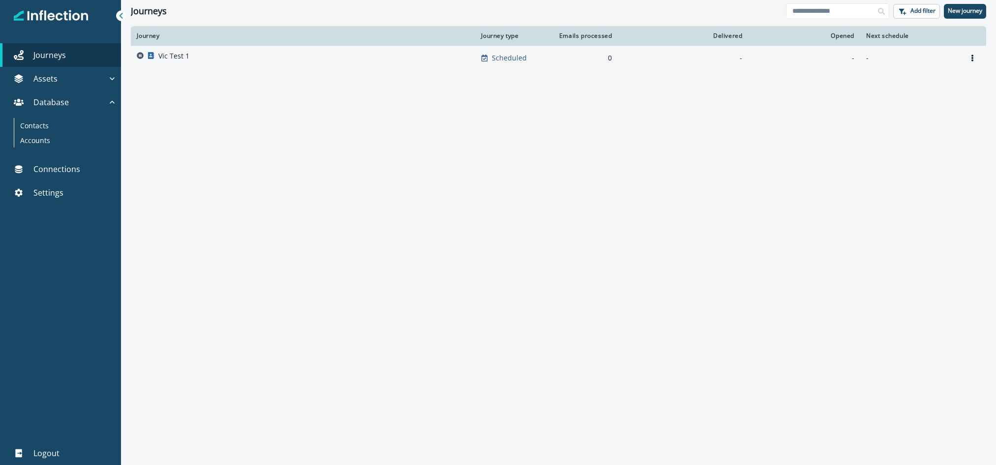
click at [358, 57] on div "Vic Test 1" at bounding box center [303, 58] width 332 height 14
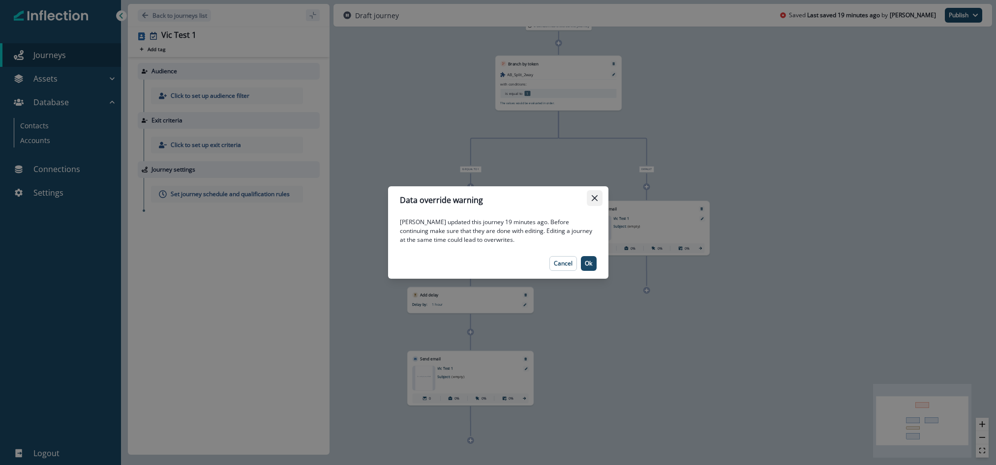
click at [597, 192] on button "Close" at bounding box center [595, 198] width 16 height 16
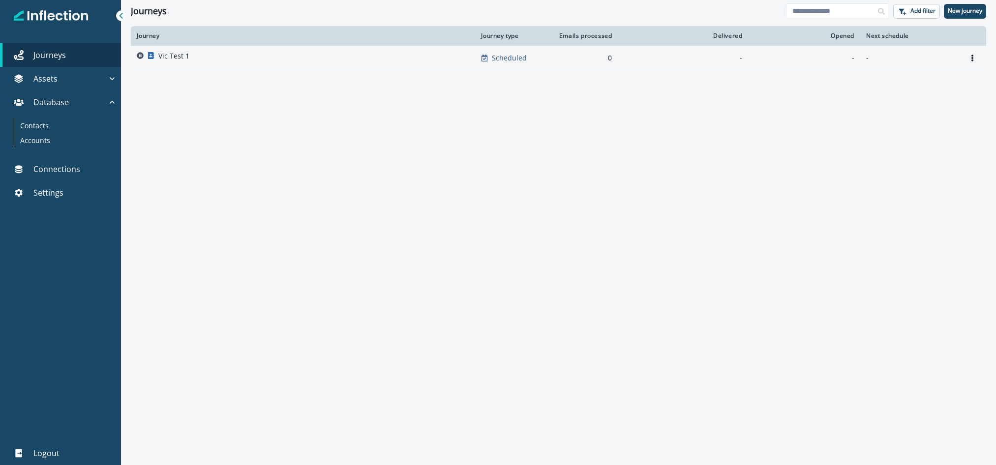
click at [182, 62] on div "Vic Test 1" at bounding box center [173, 58] width 31 height 14
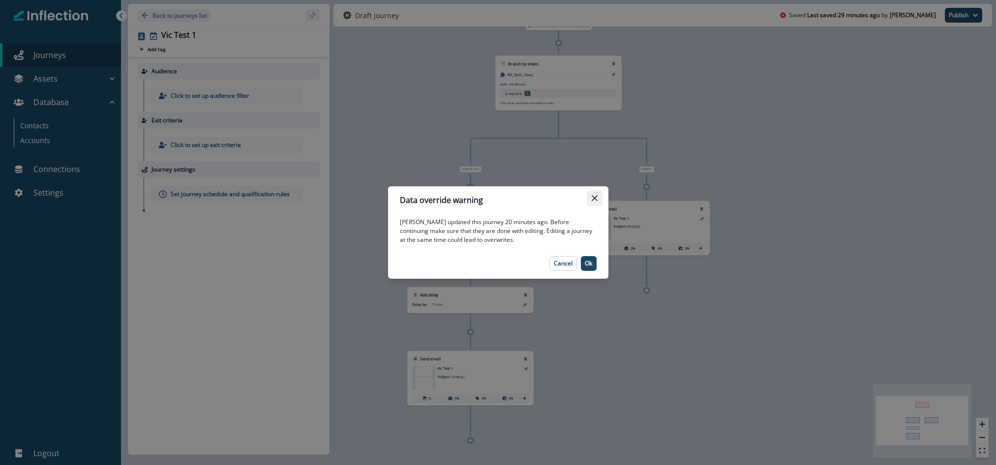
click at [594, 199] on icon "Close" at bounding box center [595, 198] width 6 height 6
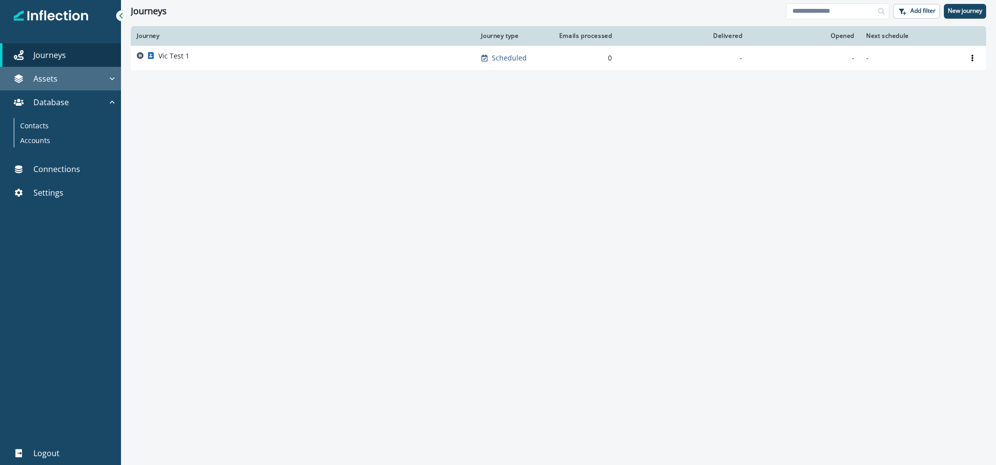
click at [106, 79] on div "Assets" at bounding box center [55, 79] width 103 height 12
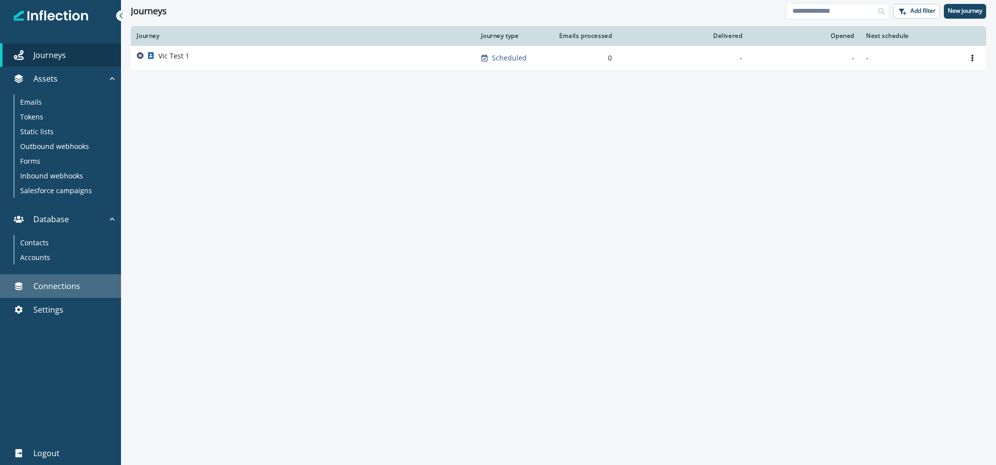
click at [47, 285] on p "Connections" at bounding box center [56, 286] width 47 height 12
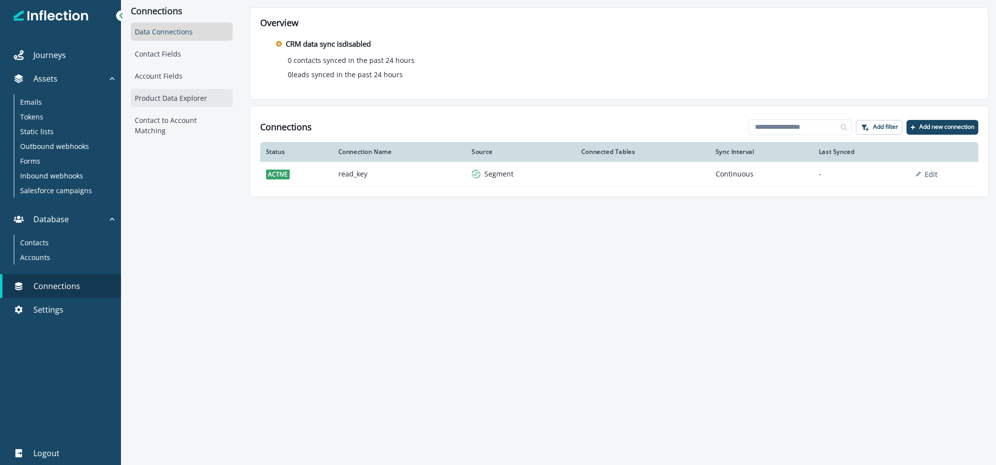
click at [173, 99] on div "Product Data Explorer" at bounding box center [181, 98] width 101 height 18
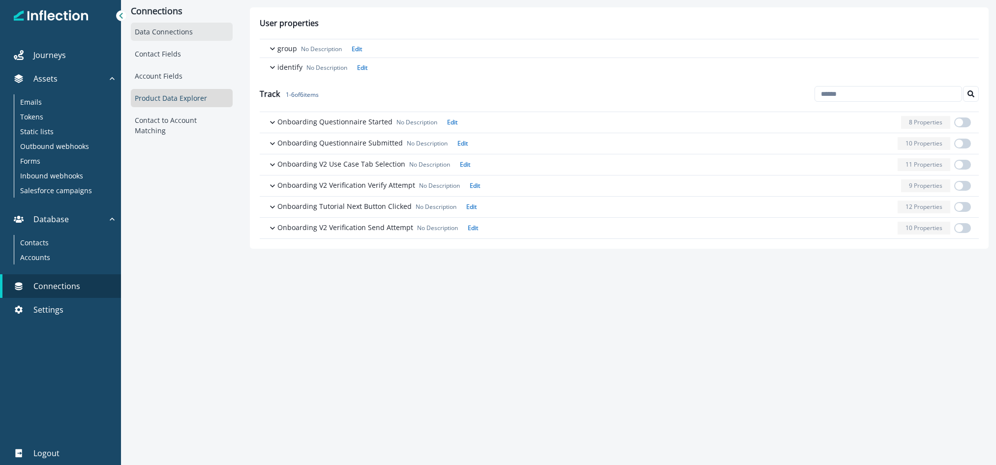
click at [167, 35] on div "Data Connections" at bounding box center [181, 32] width 101 height 18
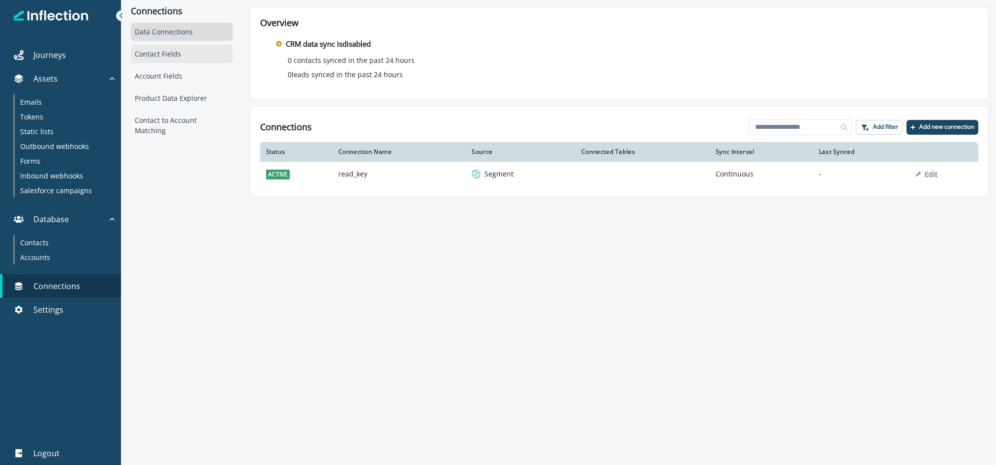
click at [168, 55] on div "Contact Fields" at bounding box center [181, 54] width 101 height 18
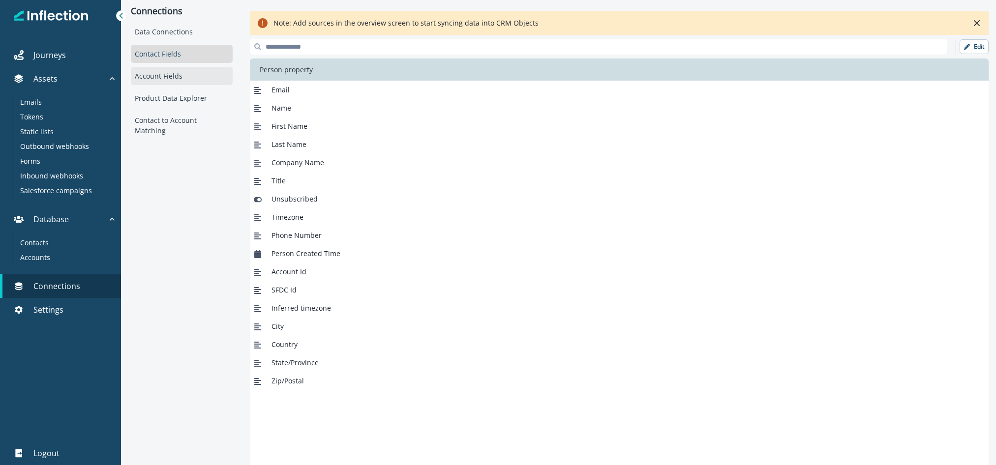
click at [171, 82] on div "Account Fields" at bounding box center [181, 76] width 101 height 18
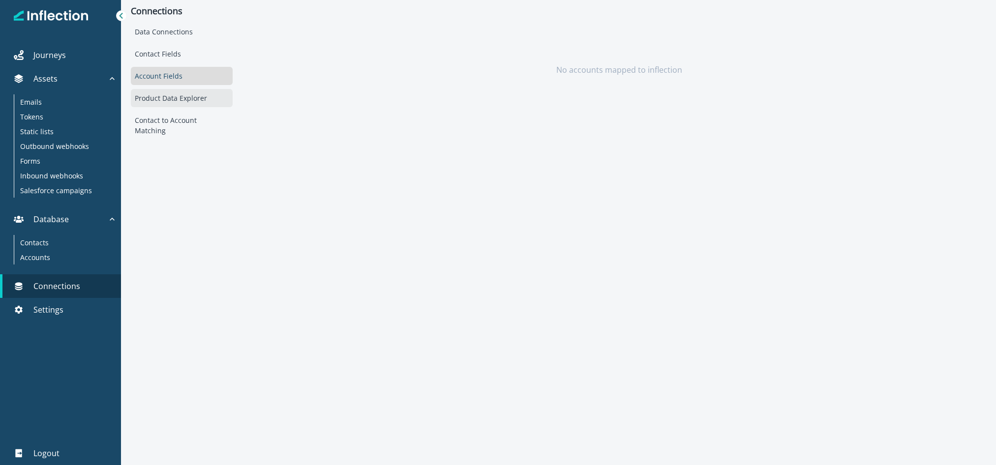
click at [173, 96] on div "Product Data Explorer" at bounding box center [182, 98] width 102 height 18
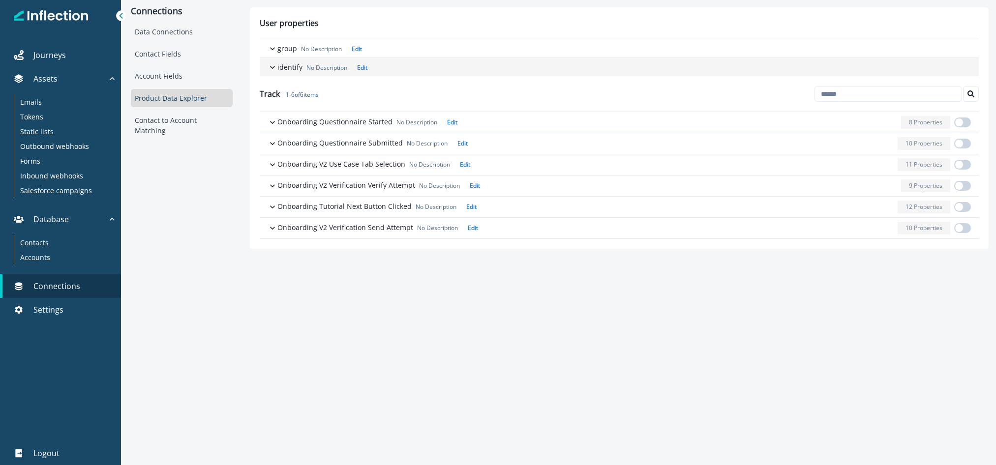
click at [270, 65] on icon "button" at bounding box center [273, 67] width 10 height 10
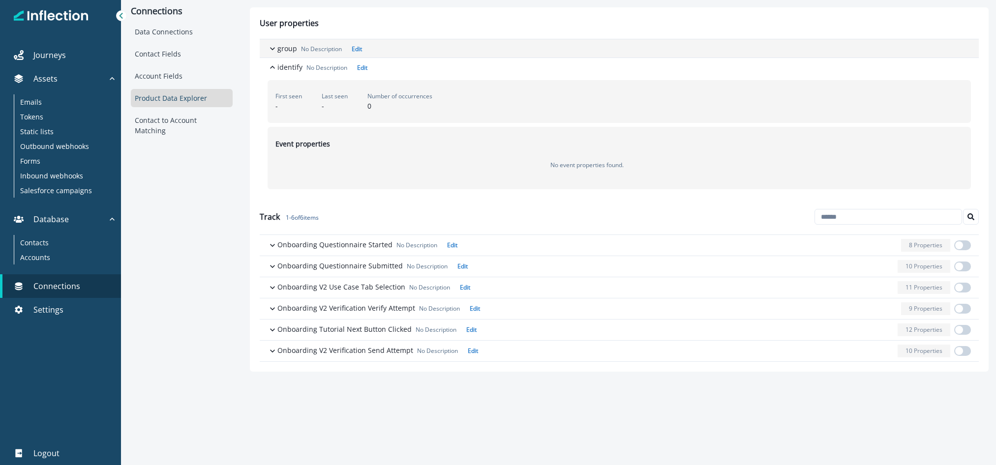
click at [273, 47] on icon "button" at bounding box center [273, 49] width 10 height 10
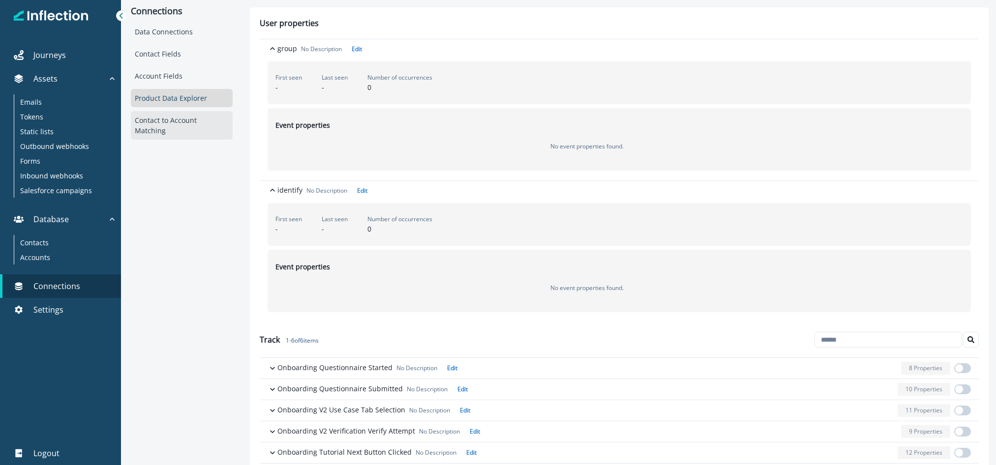
click at [181, 113] on div "Contact to Account Matching" at bounding box center [181, 125] width 101 height 29
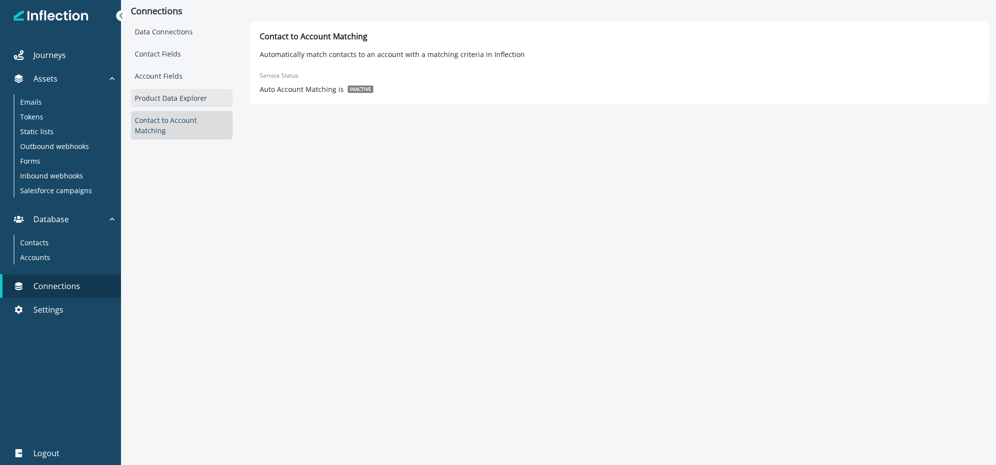
click at [185, 91] on div "Product Data Explorer" at bounding box center [181, 98] width 101 height 18
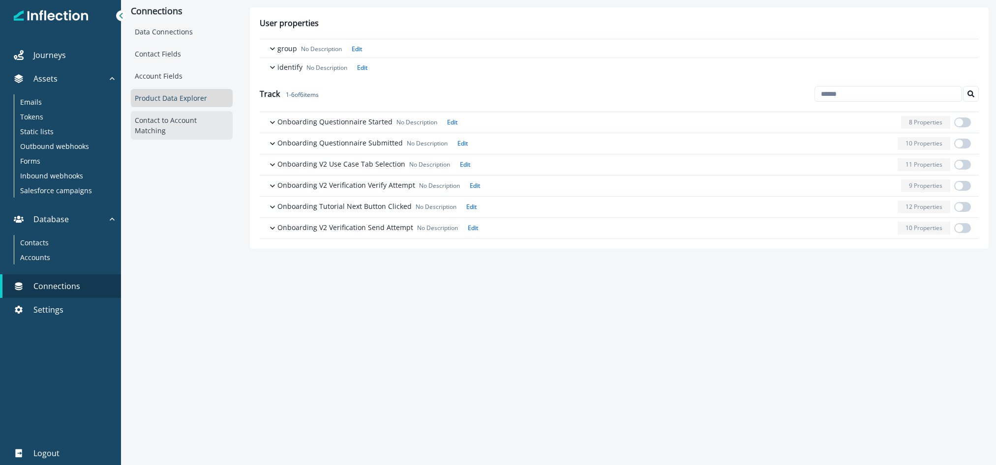
click at [184, 111] on div "Contact to Account Matching" at bounding box center [181, 125] width 101 height 29
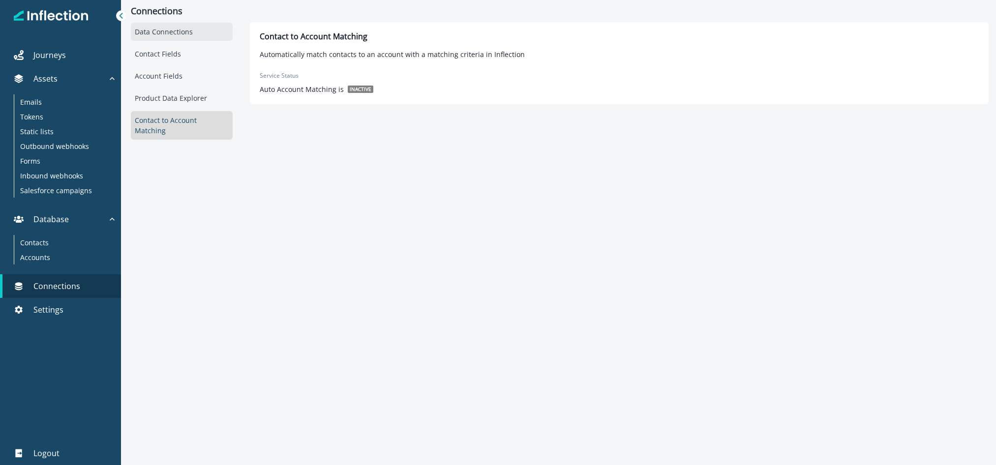
click at [162, 32] on div "Data Connections" at bounding box center [181, 32] width 101 height 18
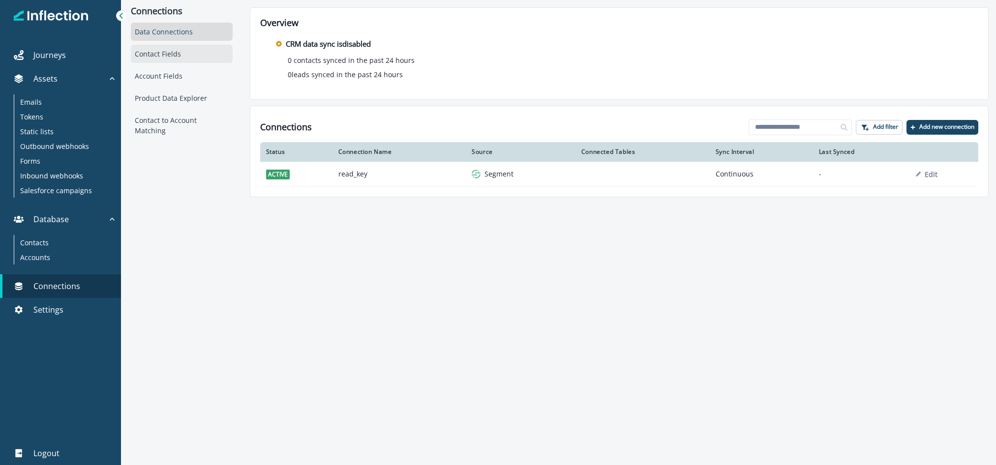
click at [160, 49] on div "Contact Fields" at bounding box center [181, 54] width 101 height 18
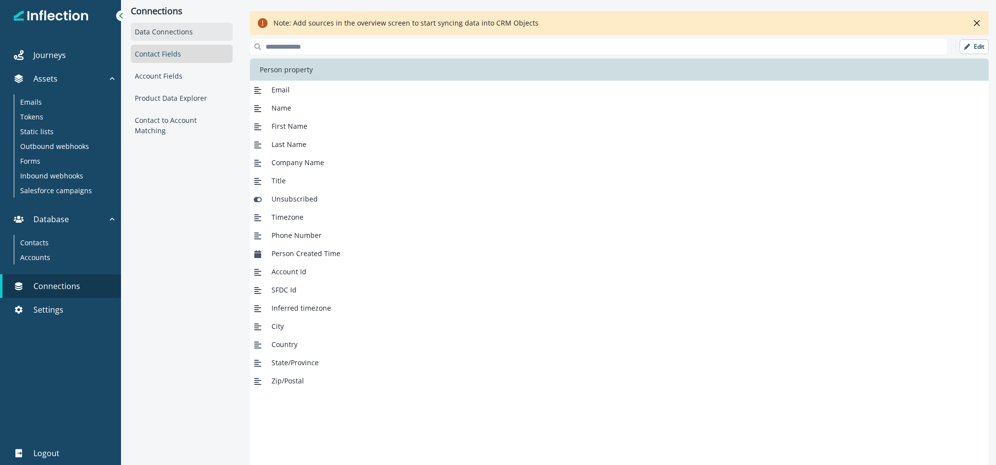
click at [157, 31] on div "Data Connections" at bounding box center [181, 32] width 101 height 18
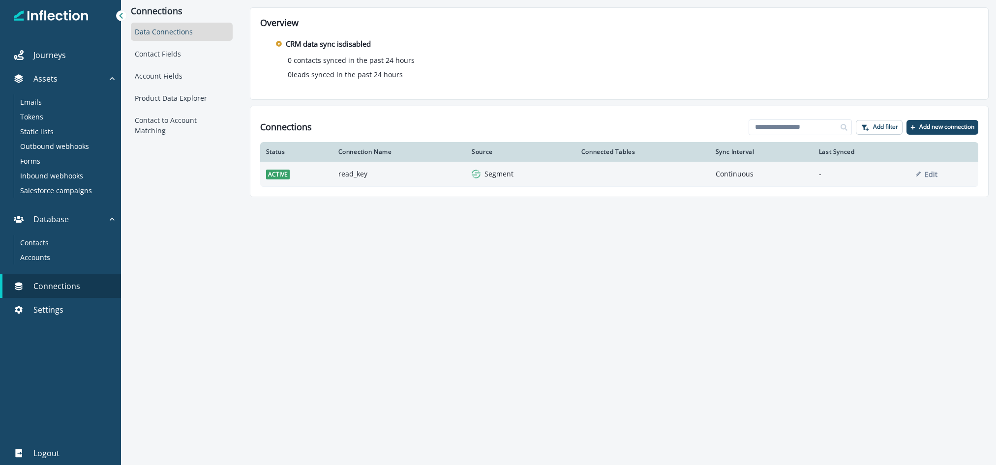
click at [354, 170] on td "read_key" at bounding box center [399, 174] width 134 height 25
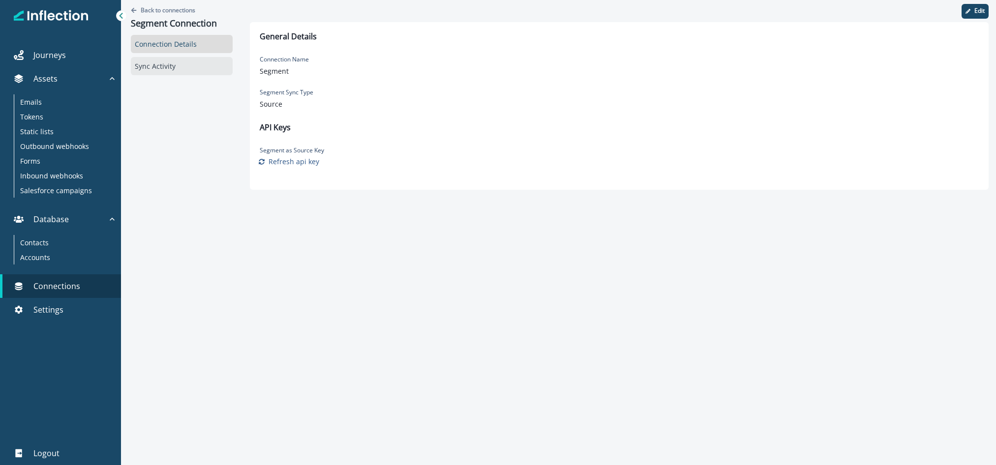
click at [185, 71] on div "Sync Activity" at bounding box center [181, 66] width 101 height 18
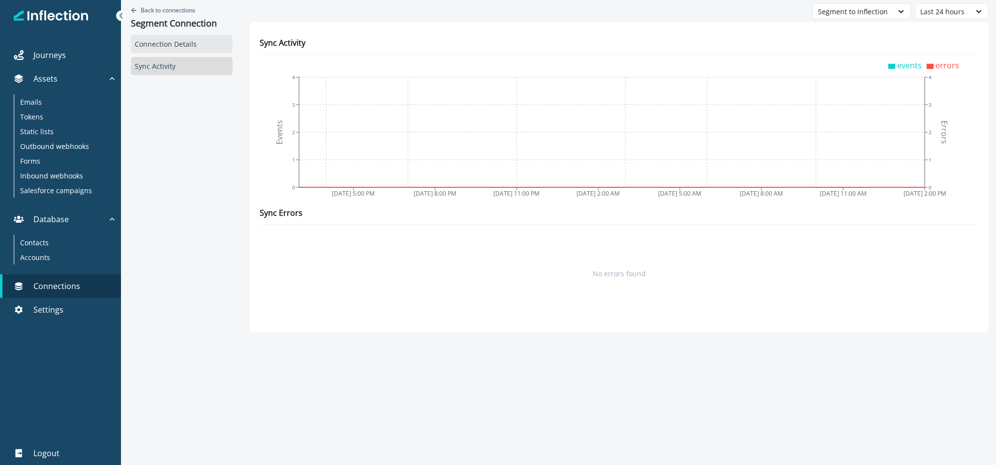
click at [171, 47] on div "Connection Details" at bounding box center [181, 44] width 101 height 18
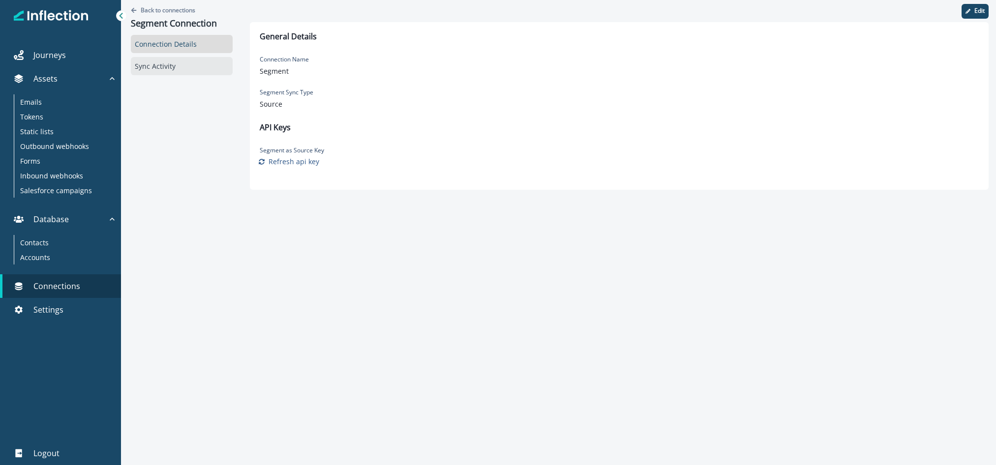
click at [168, 60] on div "Sync Activity" at bounding box center [181, 66] width 101 height 18
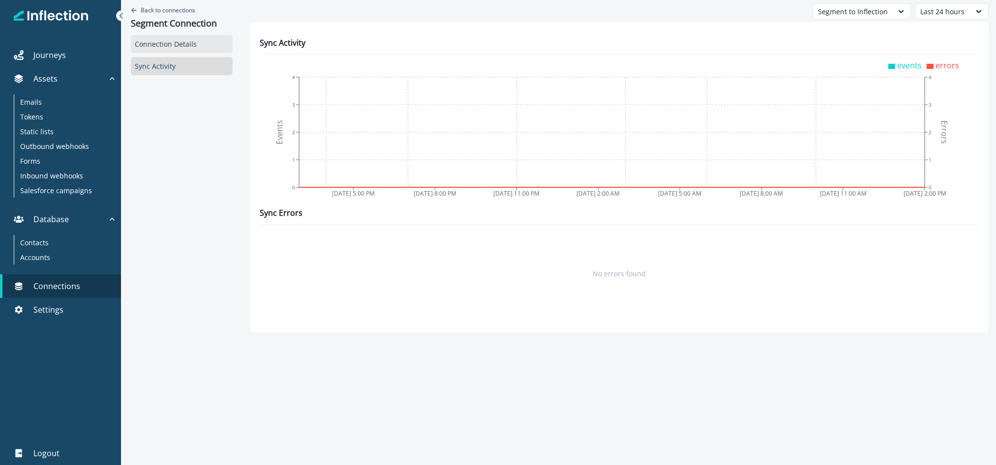
click at [154, 49] on div "Connection Details" at bounding box center [181, 44] width 101 height 18
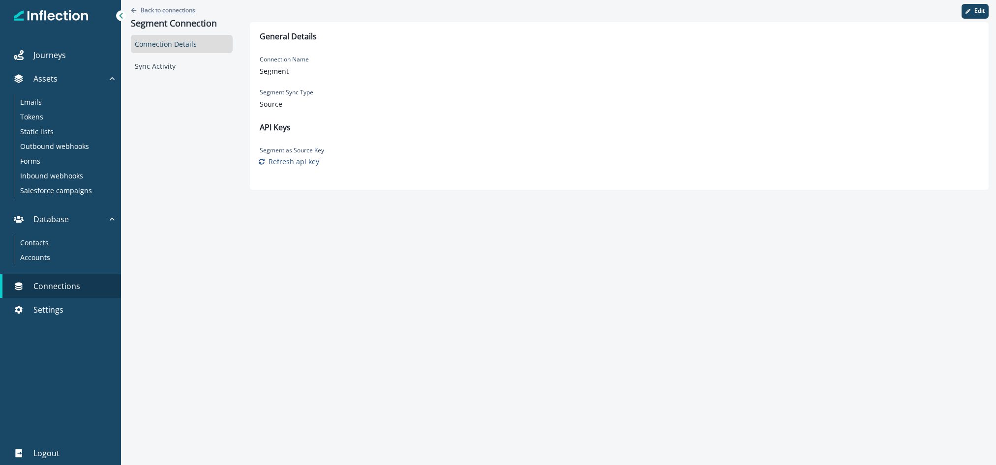
click at [135, 10] on icon "Go back" at bounding box center [133, 9] width 5 height 5
